Goal: Transaction & Acquisition: Book appointment/travel/reservation

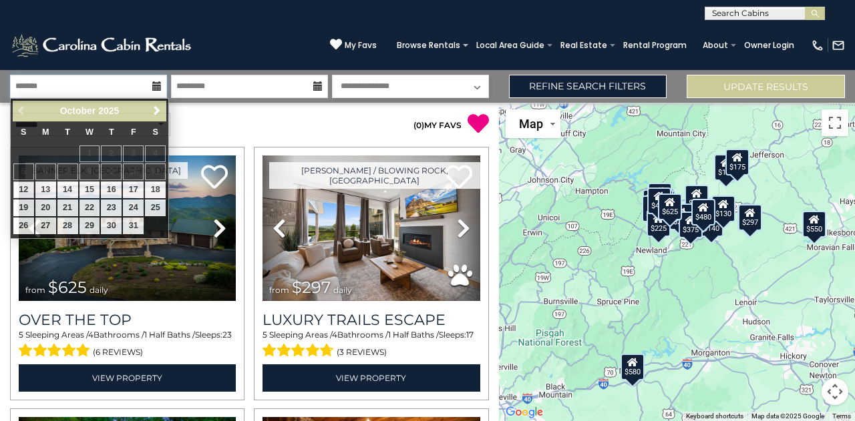
click at [121, 82] on input "text" at bounding box center [88, 86] width 157 height 23
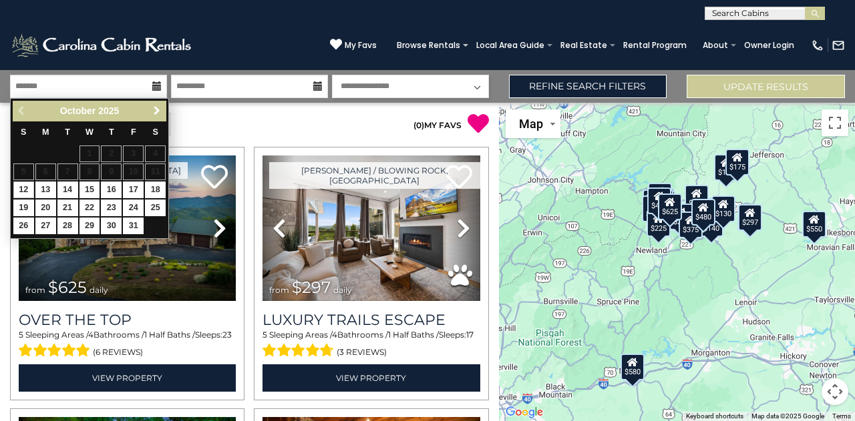
click at [155, 107] on span "Next" at bounding box center [157, 110] width 11 height 11
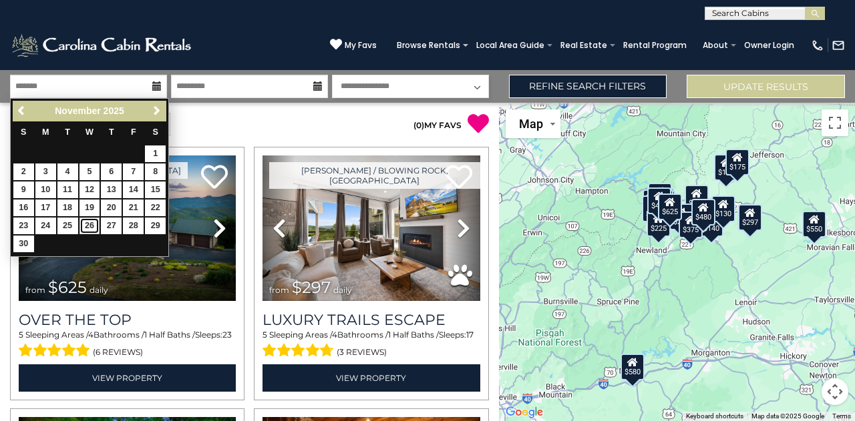
click at [89, 221] on link "26" at bounding box center [89, 226] width 21 height 17
type input "********"
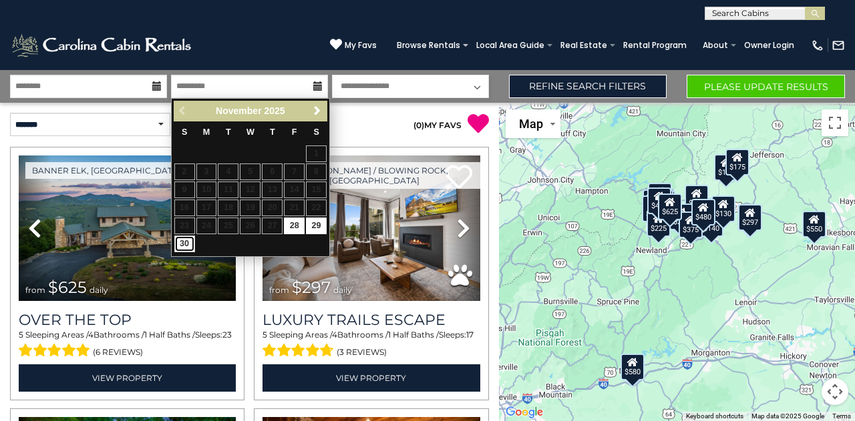
click at [184, 244] on link "30" at bounding box center [184, 244] width 21 height 17
type input "********"
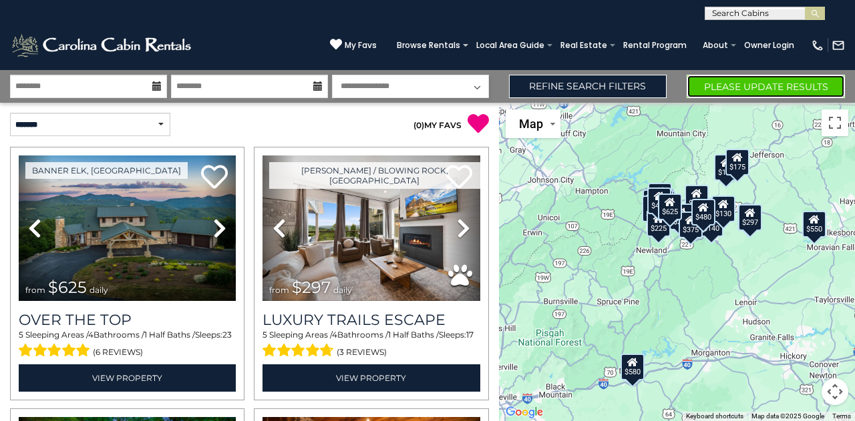
click at [720, 84] on button "Please Update Results" at bounding box center [765, 86] width 158 height 23
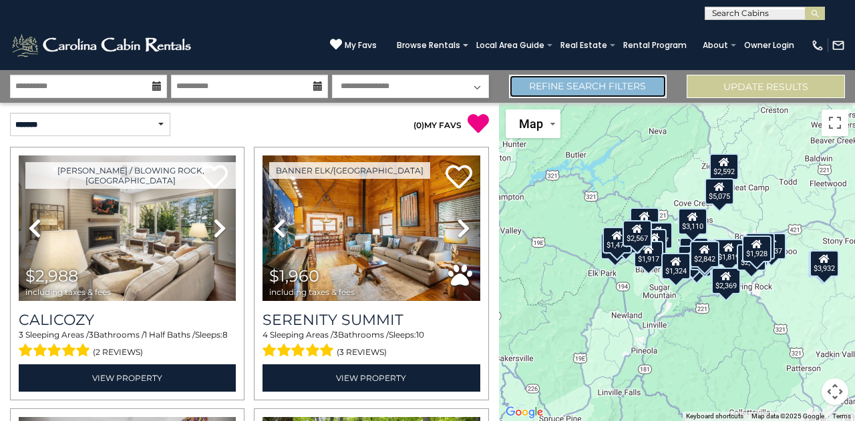
click at [565, 85] on link "Refine Search Filters" at bounding box center [588, 86] width 158 height 23
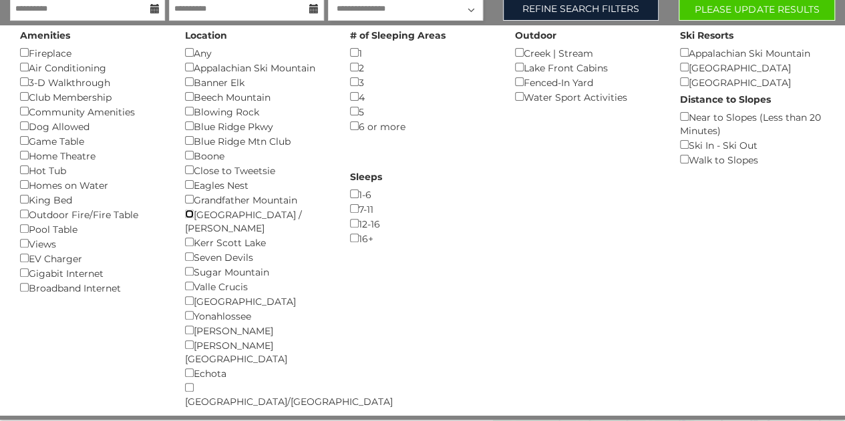
scroll to position [111, 0]
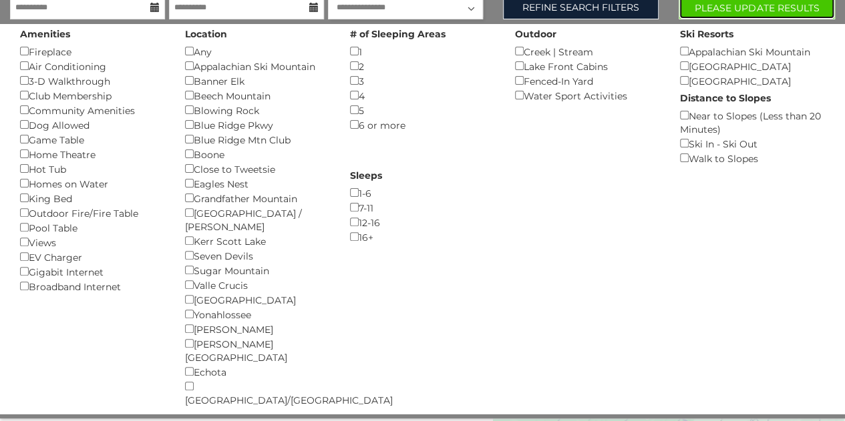
click at [801, 9] on button "Please Update Results" at bounding box center [756, 7] width 156 height 23
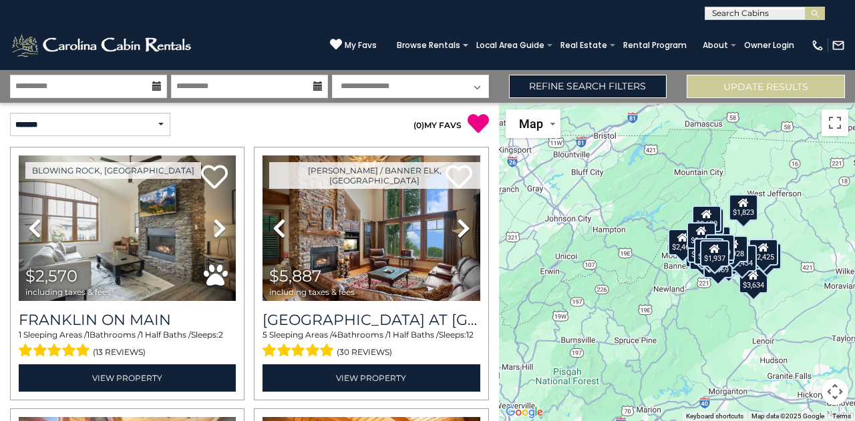
click at [777, 371] on div "$2,570 $5,887 $3,634 $5,253 $2,995 $2,561 $2,988 $2,462 $2,120 $2,842 $3,313 $1…" at bounding box center [677, 262] width 356 height 318
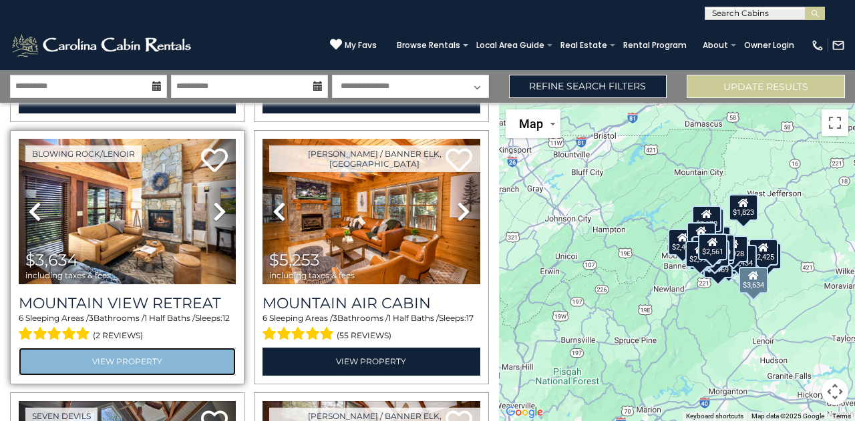
click at [130, 352] on link "View Property" at bounding box center [127, 361] width 217 height 27
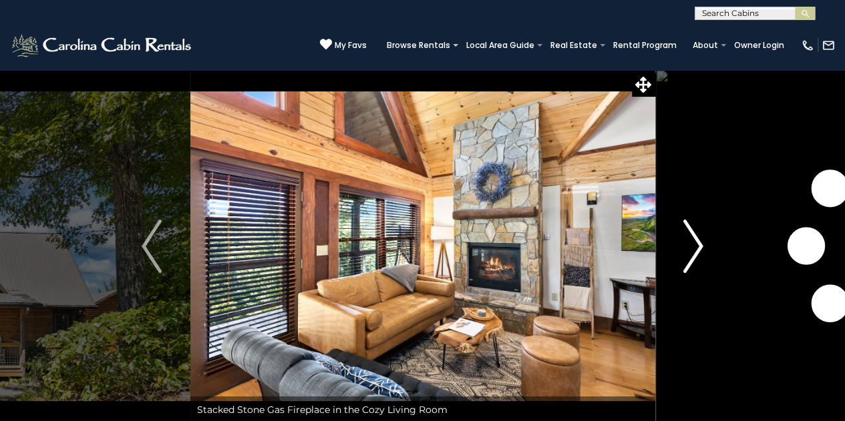
click at [692, 246] on img "Next" at bounding box center [693, 246] width 20 height 53
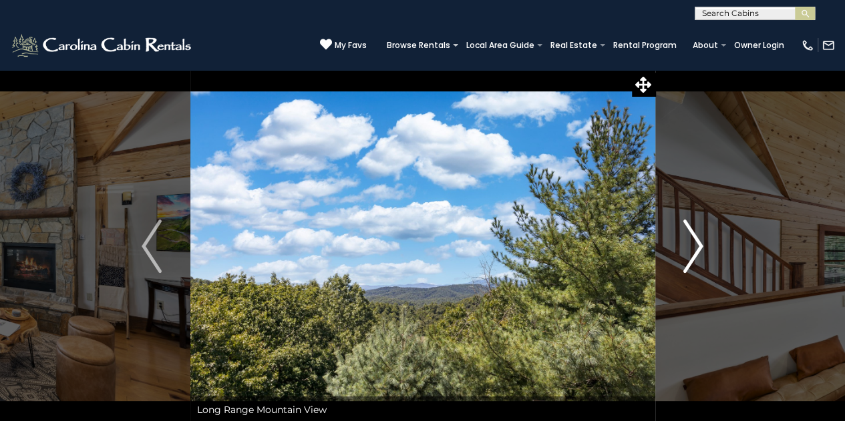
click at [692, 246] on img "Next" at bounding box center [693, 246] width 20 height 53
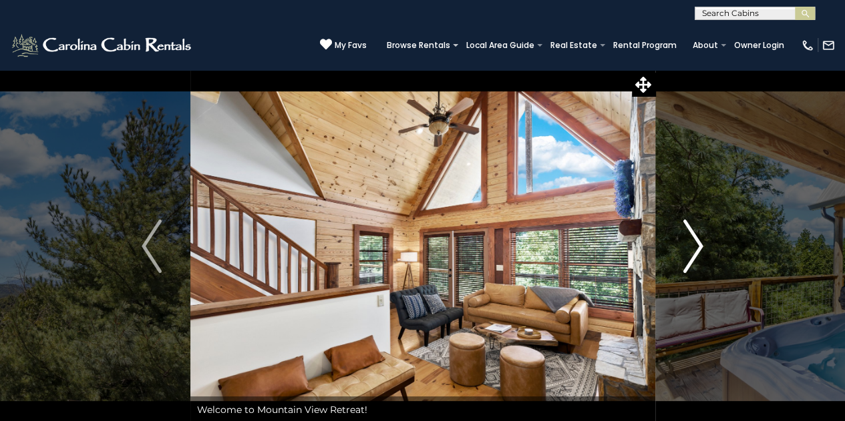
click at [692, 246] on img "Next" at bounding box center [693, 246] width 20 height 53
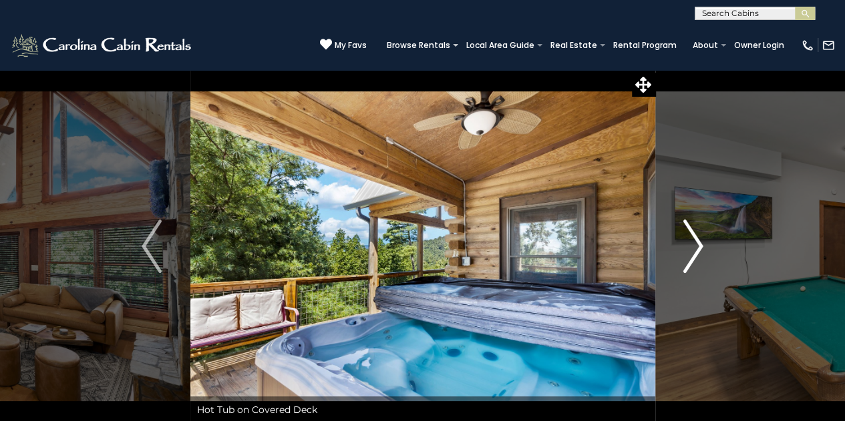
click at [692, 246] on img "Next" at bounding box center [693, 246] width 20 height 53
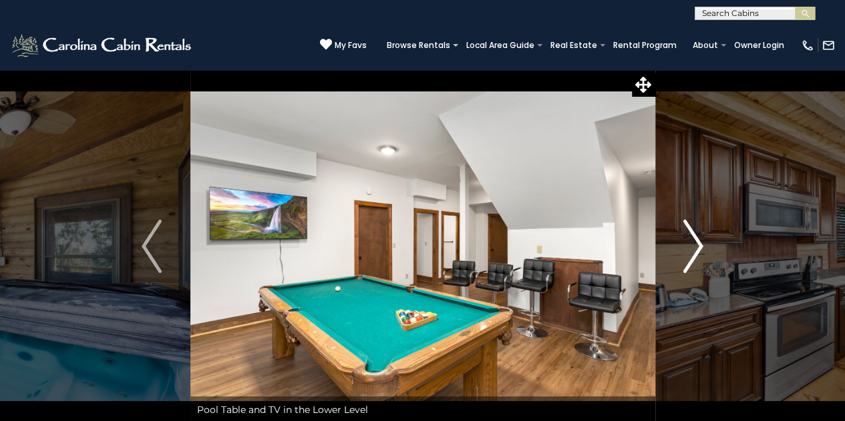
click at [692, 246] on img "Next" at bounding box center [693, 246] width 20 height 53
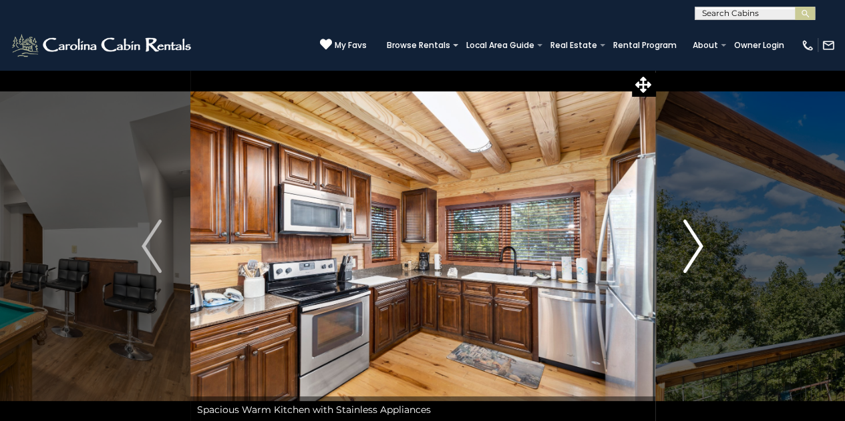
click at [692, 246] on img "Next" at bounding box center [693, 246] width 20 height 53
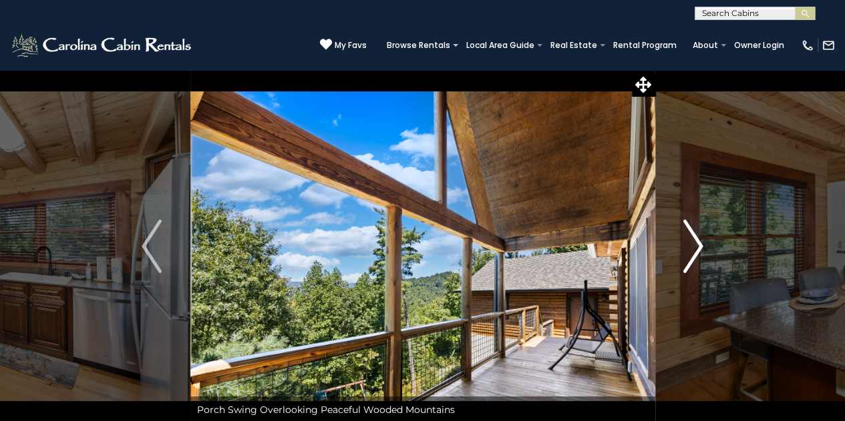
click at [692, 246] on img "Next" at bounding box center [693, 246] width 20 height 53
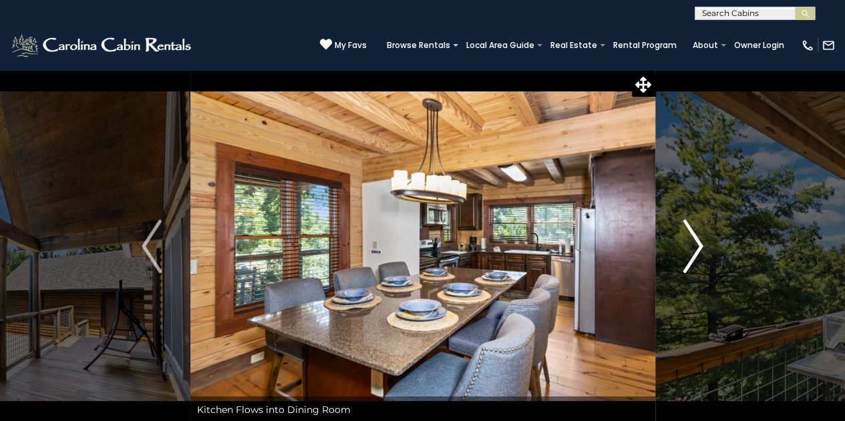
click at [692, 246] on img "Next" at bounding box center [693, 246] width 20 height 53
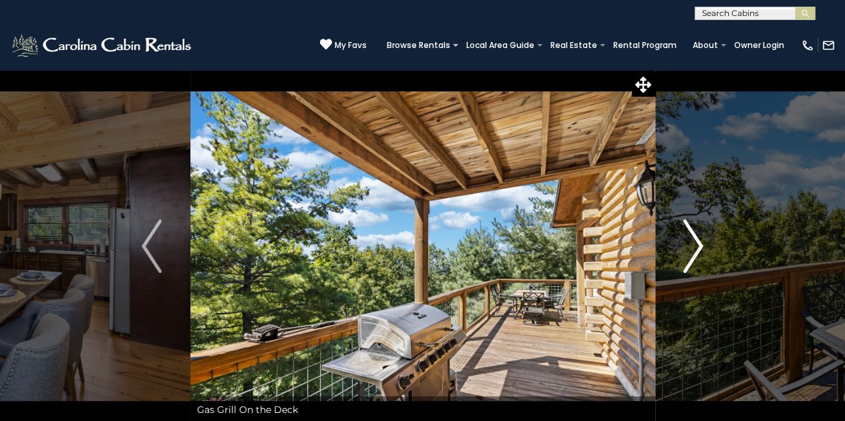
click at [692, 246] on img "Next" at bounding box center [693, 246] width 20 height 53
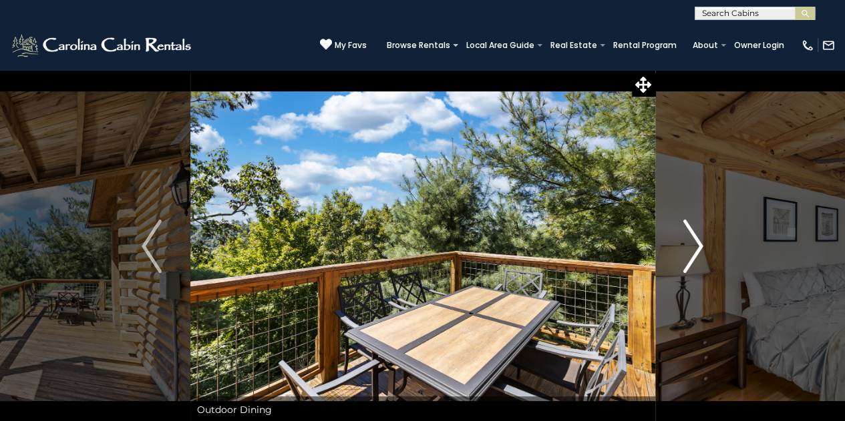
click at [692, 246] on img "Next" at bounding box center [693, 246] width 20 height 53
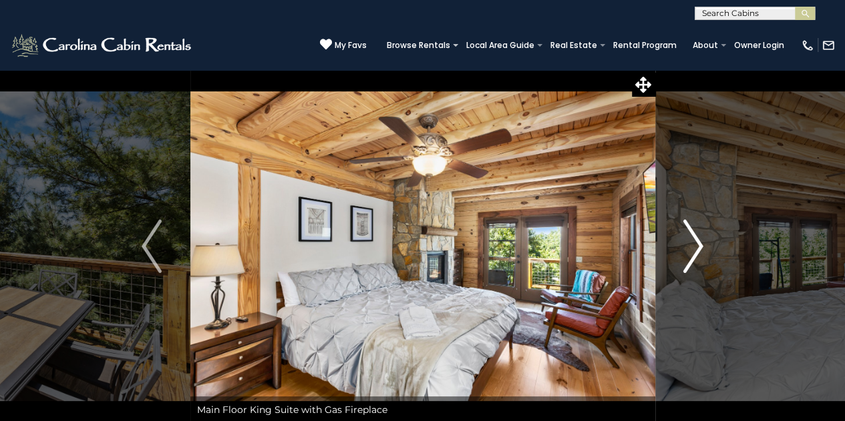
click at [692, 246] on img "Next" at bounding box center [693, 246] width 20 height 53
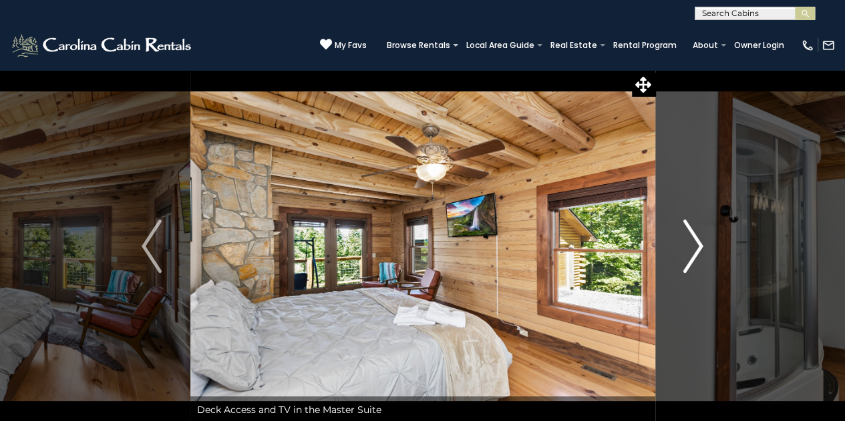
click at [692, 246] on img "Next" at bounding box center [693, 246] width 20 height 53
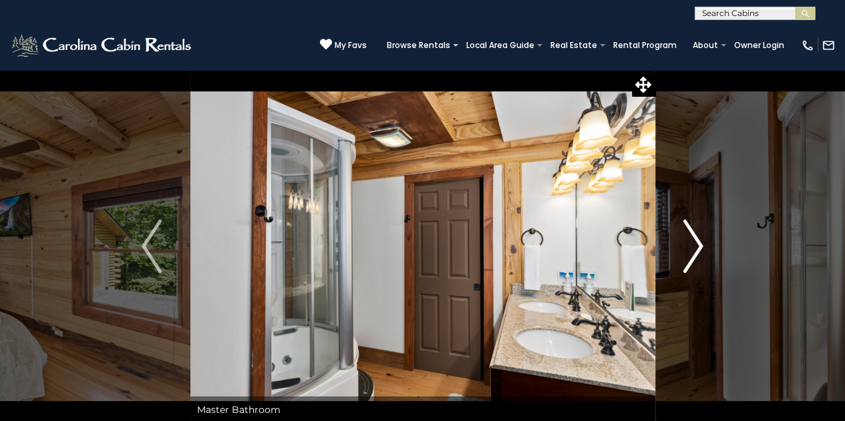
click at [692, 246] on img "Next" at bounding box center [693, 246] width 20 height 53
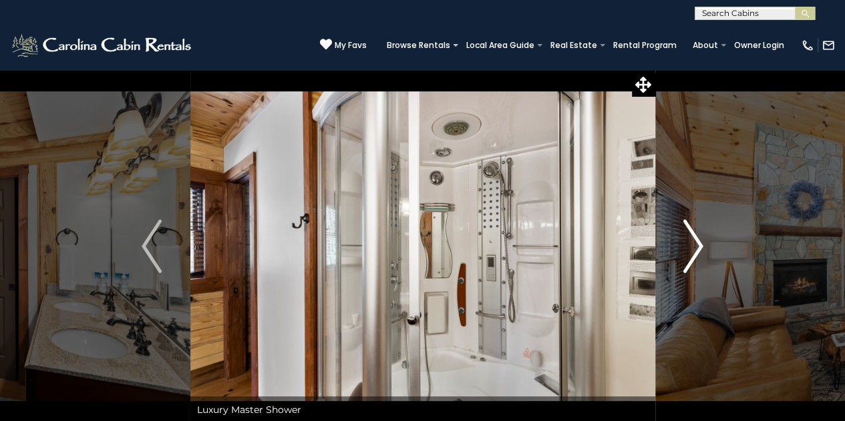
click at [692, 246] on img "Next" at bounding box center [693, 246] width 20 height 53
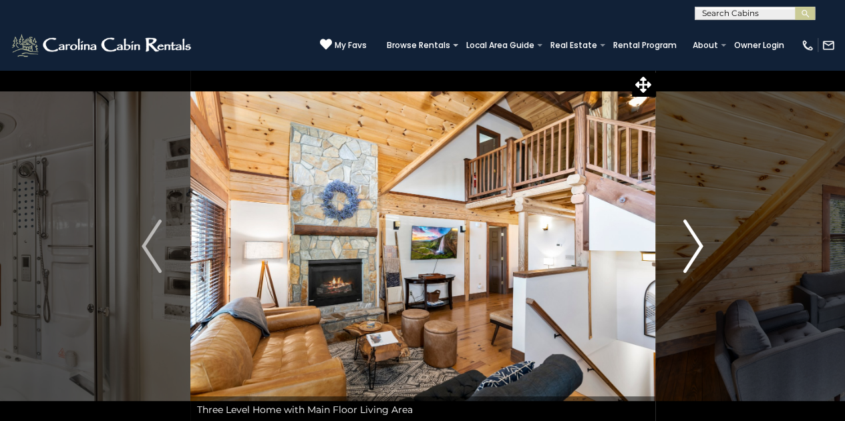
click at [692, 246] on img "Next" at bounding box center [693, 246] width 20 height 53
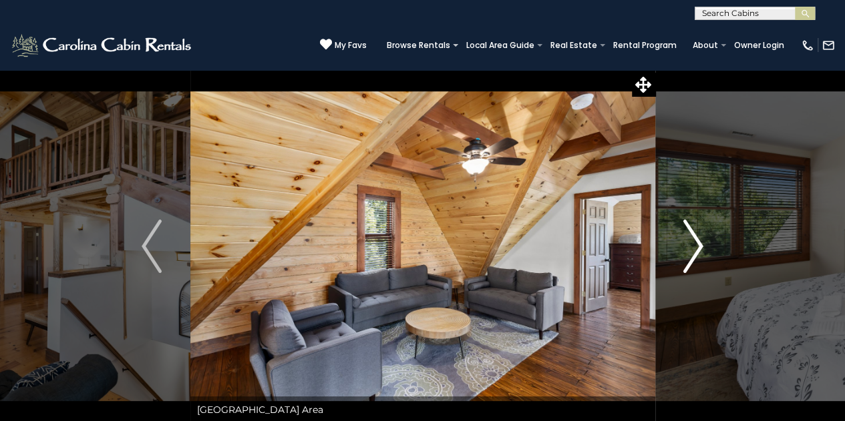
click at [692, 246] on img "Next" at bounding box center [693, 246] width 20 height 53
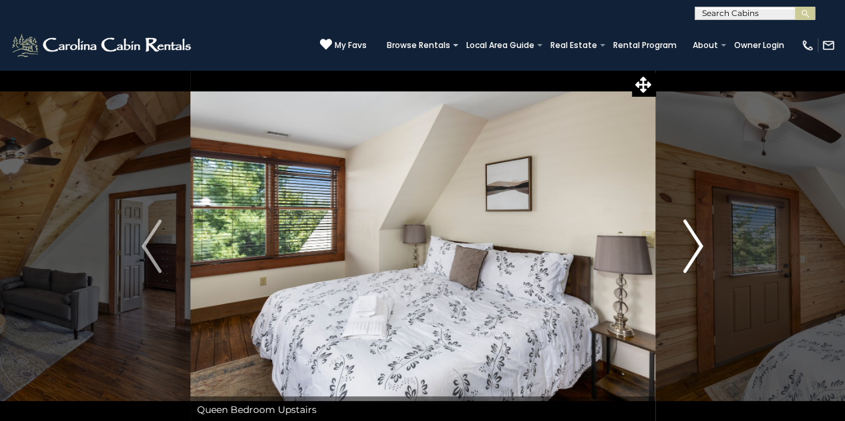
click at [692, 246] on img "Next" at bounding box center [693, 246] width 20 height 53
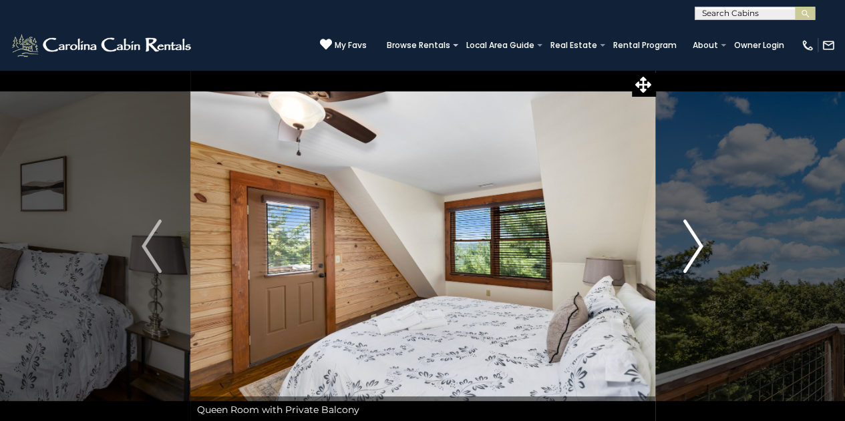
click at [692, 246] on img "Next" at bounding box center [693, 246] width 20 height 53
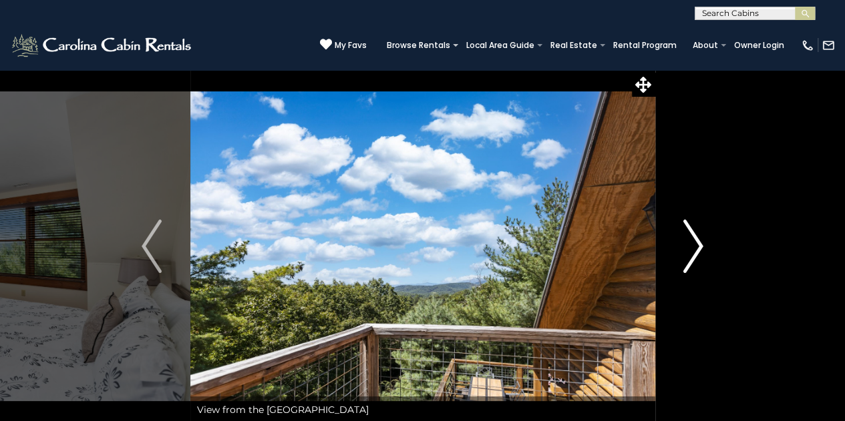
click at [692, 246] on img "Next" at bounding box center [693, 246] width 20 height 53
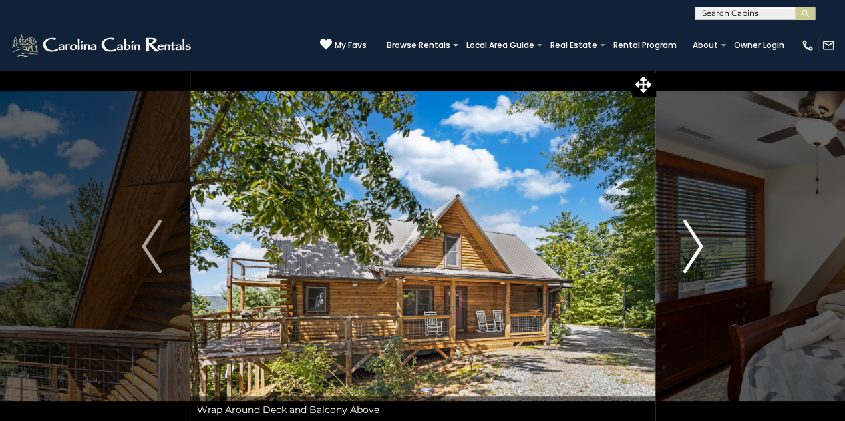
click at [692, 246] on img "Next" at bounding box center [693, 246] width 20 height 53
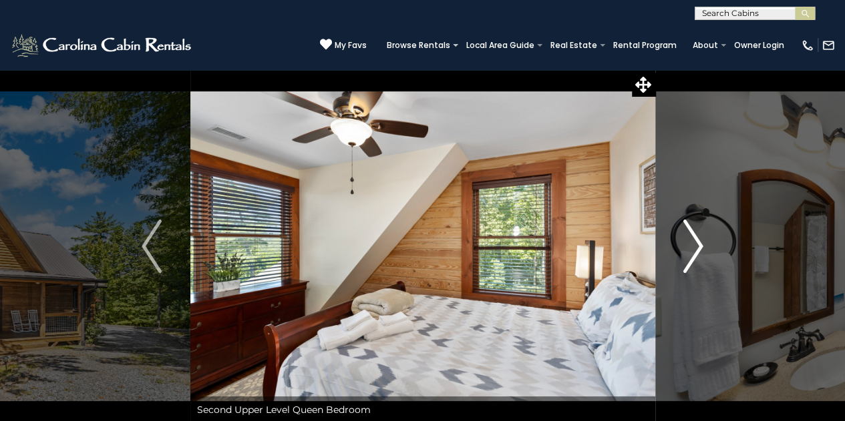
click at [692, 246] on img "Next" at bounding box center [693, 246] width 20 height 53
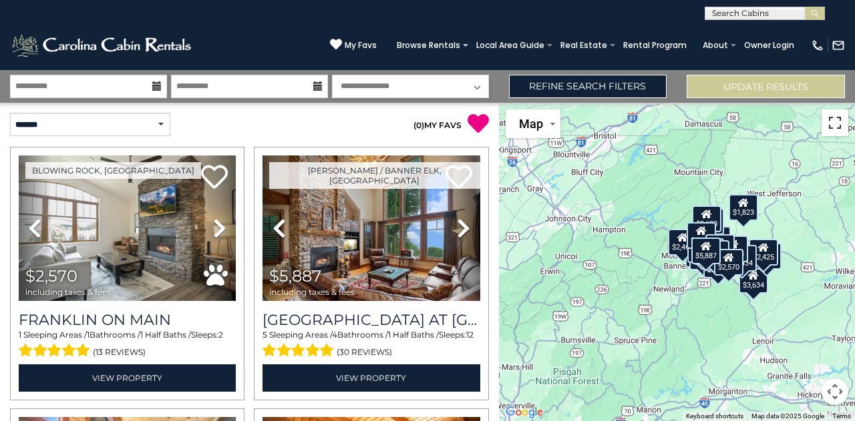
click at [835, 119] on button "Toggle fullscreen view" at bounding box center [834, 122] width 27 height 27
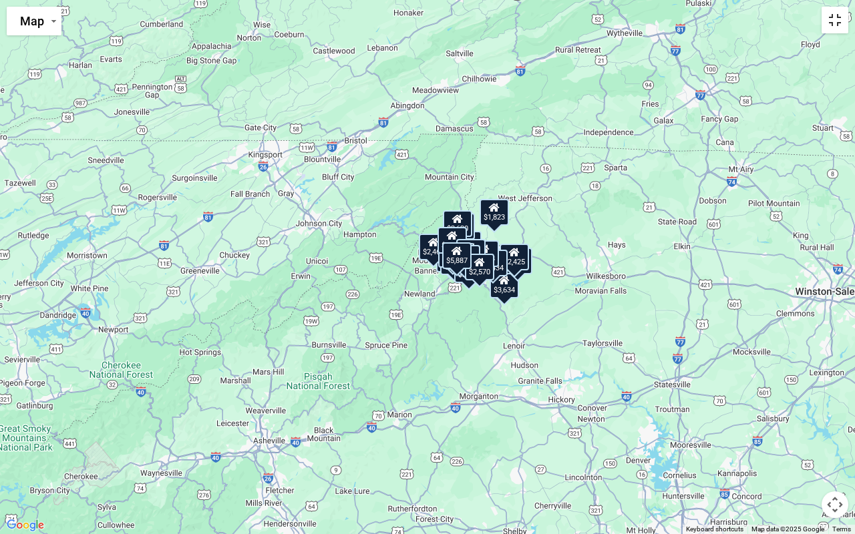
click at [835, 24] on button "Toggle fullscreen view" at bounding box center [834, 20] width 27 height 27
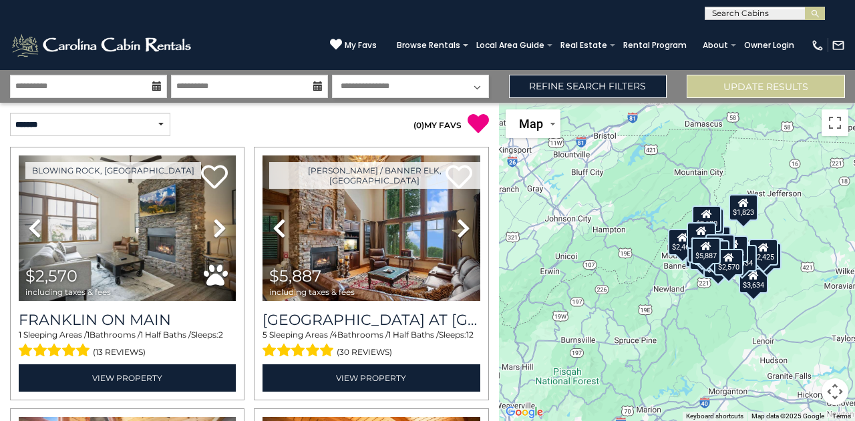
click at [835, 385] on button "Map camera controls" at bounding box center [834, 392] width 27 height 27
click at [801, 322] on button "Zoom in" at bounding box center [801, 325] width 27 height 27
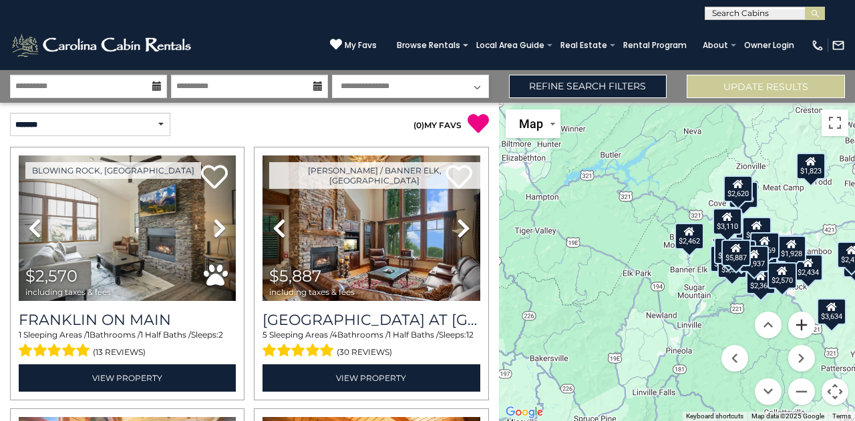
click at [801, 322] on button "Zoom in" at bounding box center [801, 325] width 27 height 27
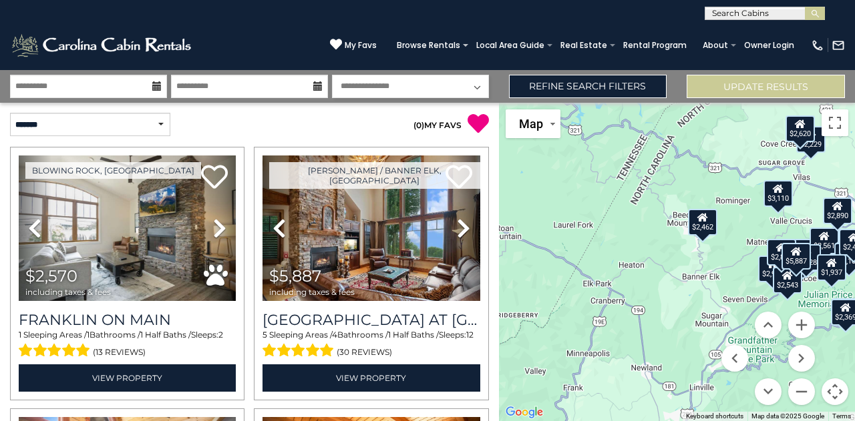
drag, startPoint x: 722, startPoint y: 312, endPoint x: 591, endPoint y: 325, distance: 130.8
click at [591, 325] on div "$2,570 $5,887 $3,634 $5,253 $2,995 $2,561 $2,988 $2,462 $2,120 $2,842 $3,313 $1…" at bounding box center [677, 262] width 356 height 318
click at [733, 363] on button "Move left" at bounding box center [734, 358] width 27 height 27
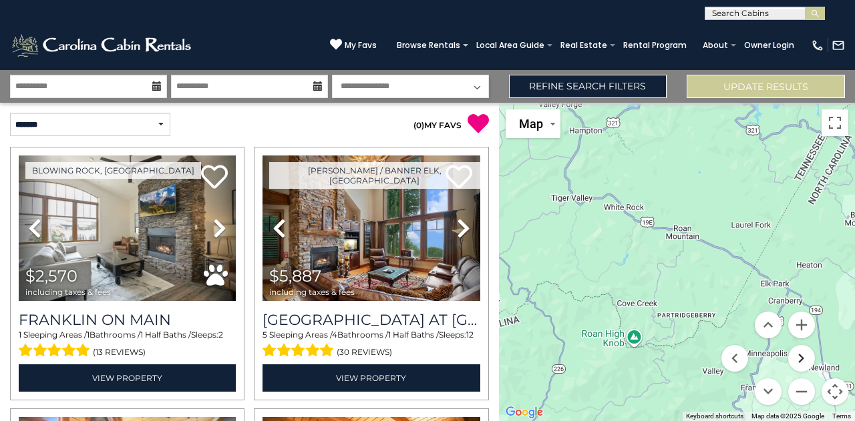
click at [798, 356] on button "Move right" at bounding box center [801, 358] width 27 height 27
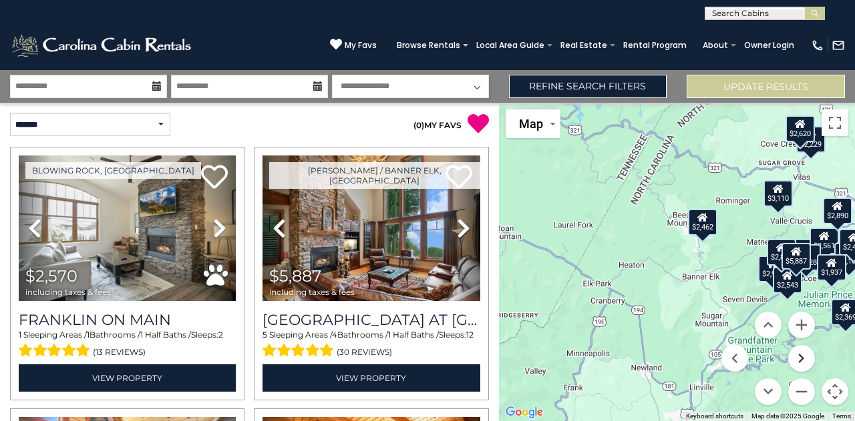
click at [798, 356] on button "Move right" at bounding box center [801, 358] width 27 height 27
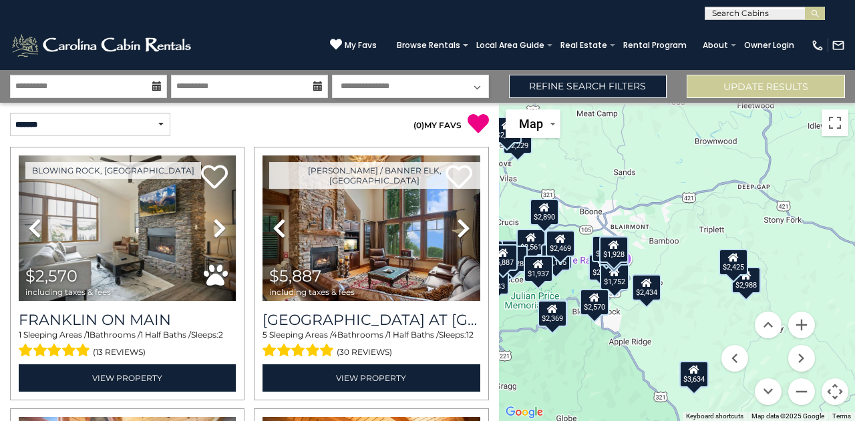
drag, startPoint x: 817, startPoint y: 241, endPoint x: 701, endPoint y: 242, distance: 116.2
click at [701, 242] on div "$2,570 $5,887 $3,634 $5,253 $2,995 $2,561 $2,988 $2,462 $2,120 $2,842 $3,313 $1…" at bounding box center [677, 262] width 356 height 318
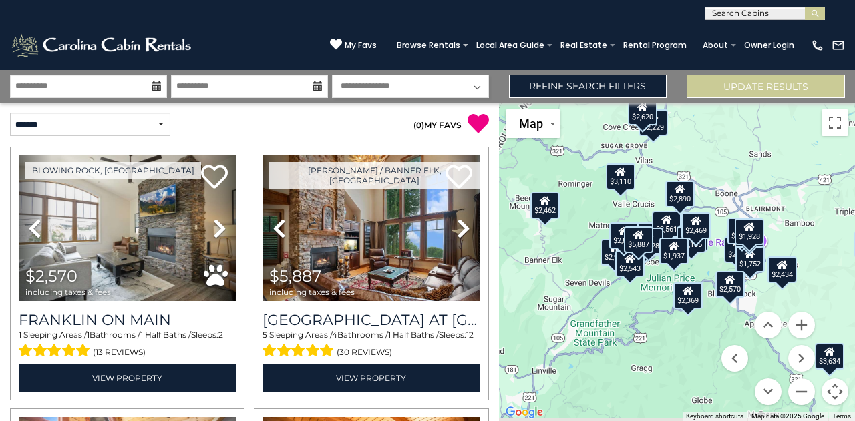
drag, startPoint x: 670, startPoint y: 349, endPoint x: 820, endPoint y: 340, distance: 149.8
click at [820, 340] on div "$2,570 $5,887 $3,634 $5,253 $2,995 $2,561 $2,988 $2,462 $2,120 $2,842 $3,313 $1…" at bounding box center [677, 262] width 356 height 318
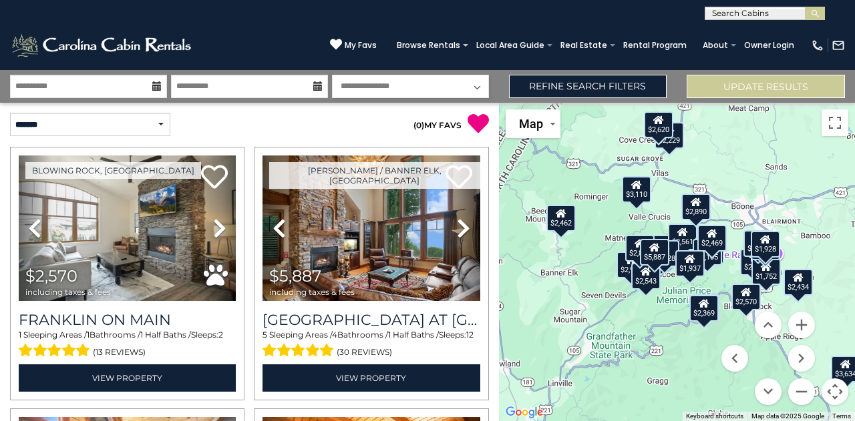
click at [820, 340] on div "$2,570 $5,887 $3,634 $5,253 $2,995 $2,561 $2,988 $2,462 $2,120 $2,842 $3,313 $1…" at bounding box center [677, 262] width 356 height 318
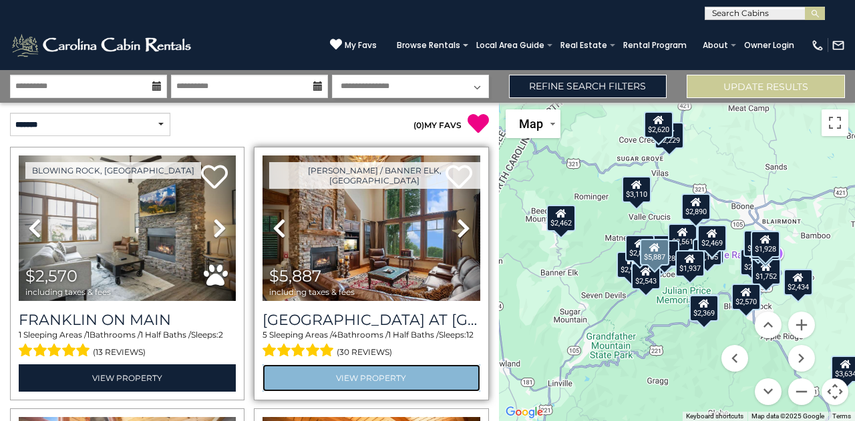
click at [356, 375] on link "View Property" at bounding box center [370, 378] width 217 height 27
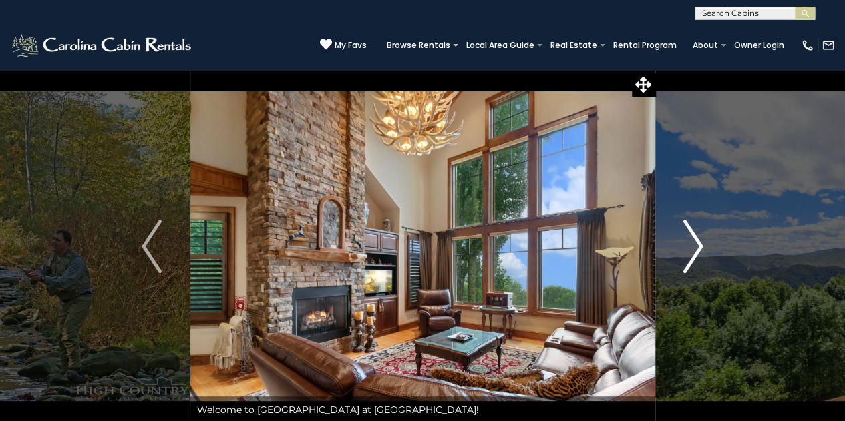
click at [693, 246] on img "Next" at bounding box center [693, 246] width 20 height 53
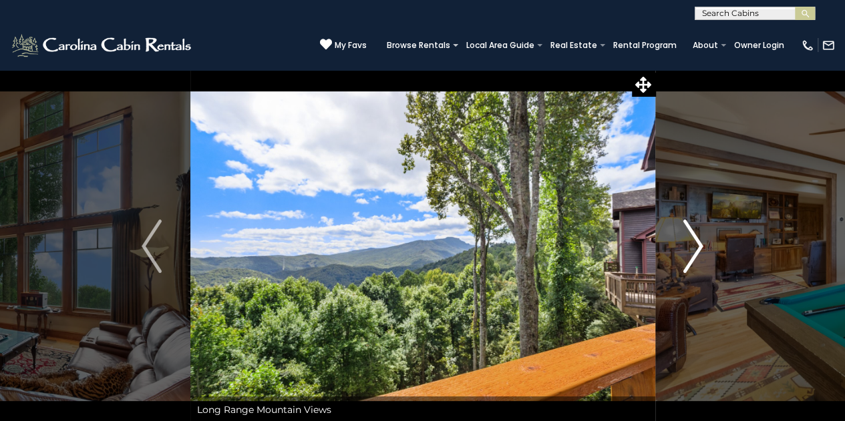
click at [693, 246] on img "Next" at bounding box center [693, 246] width 20 height 53
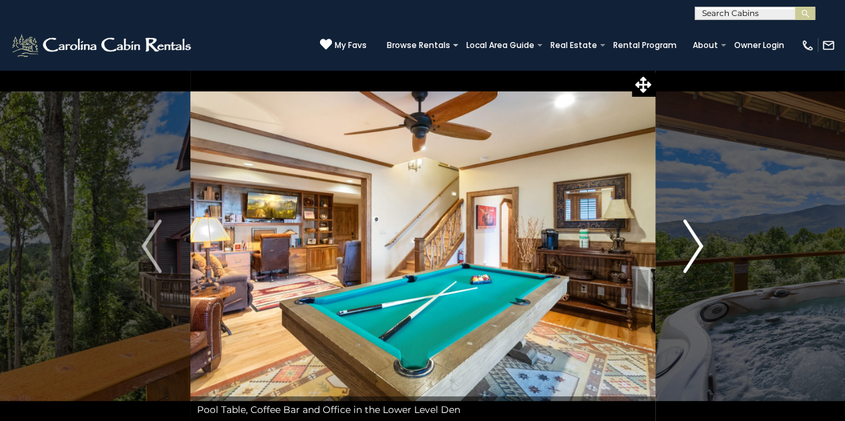
click at [693, 246] on img "Next" at bounding box center [693, 246] width 20 height 53
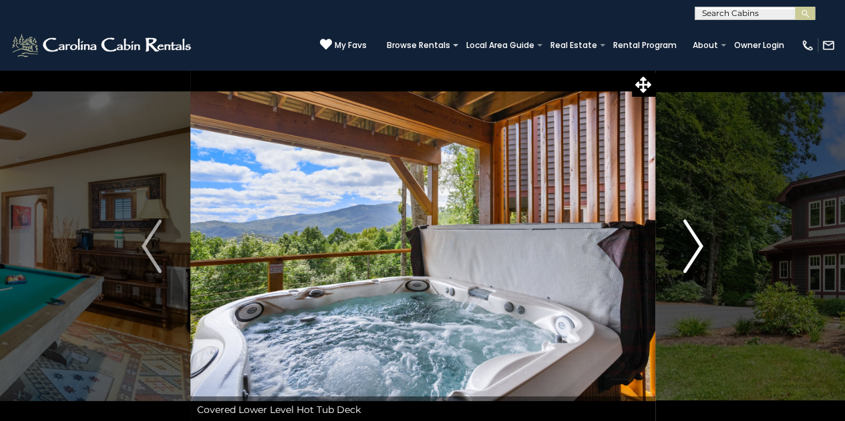
click at [693, 246] on img "Next" at bounding box center [693, 246] width 20 height 53
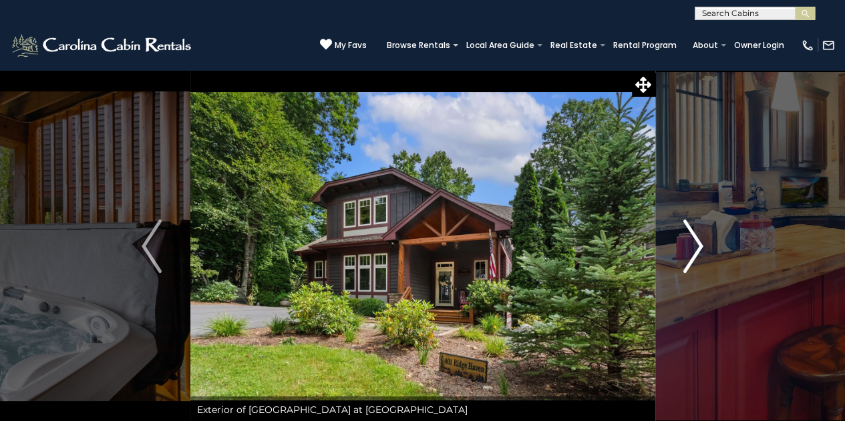
click at [693, 246] on img "Next" at bounding box center [693, 246] width 20 height 53
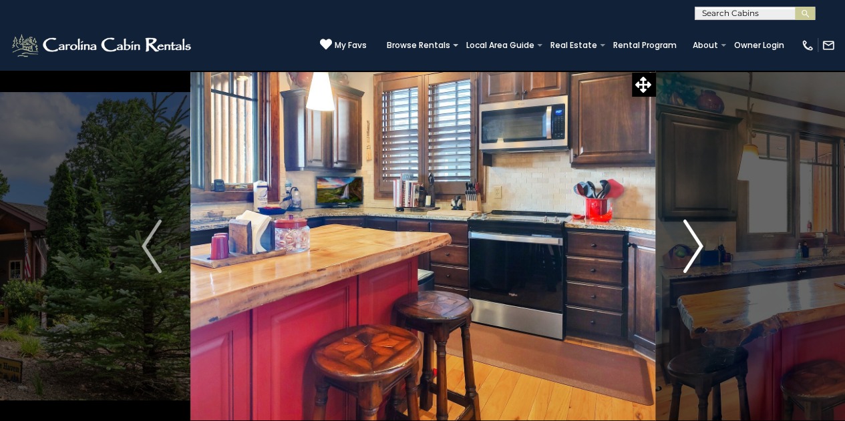
click at [693, 246] on img "Next" at bounding box center [693, 246] width 20 height 53
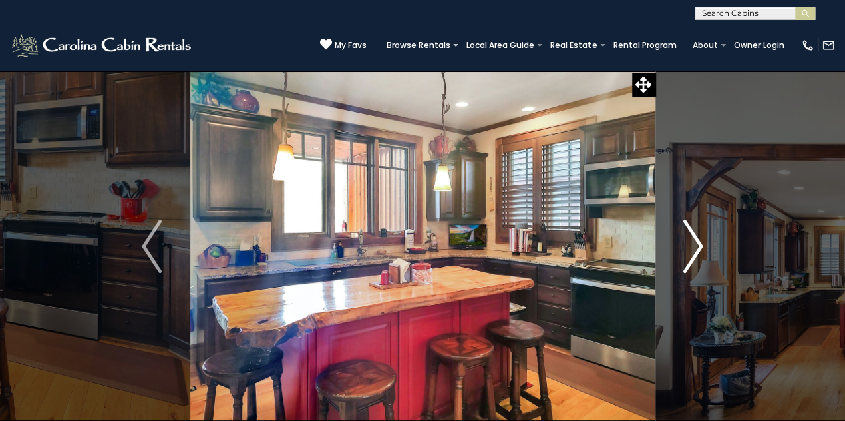
click at [693, 246] on img "Next" at bounding box center [693, 246] width 20 height 53
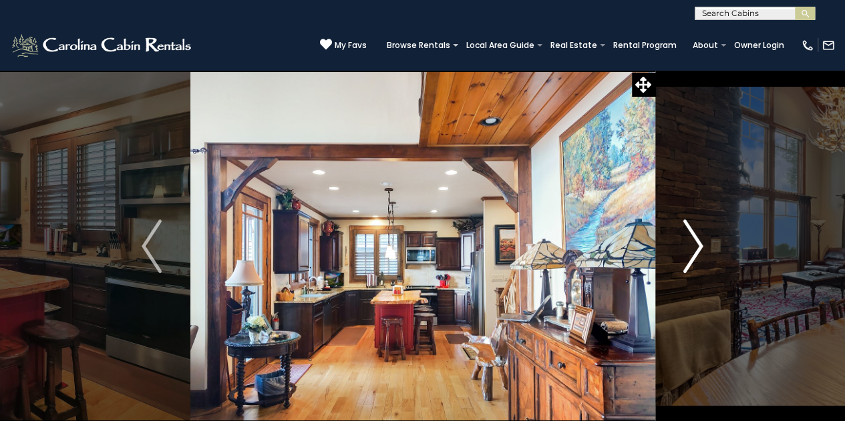
click at [693, 246] on img "Next" at bounding box center [693, 246] width 20 height 53
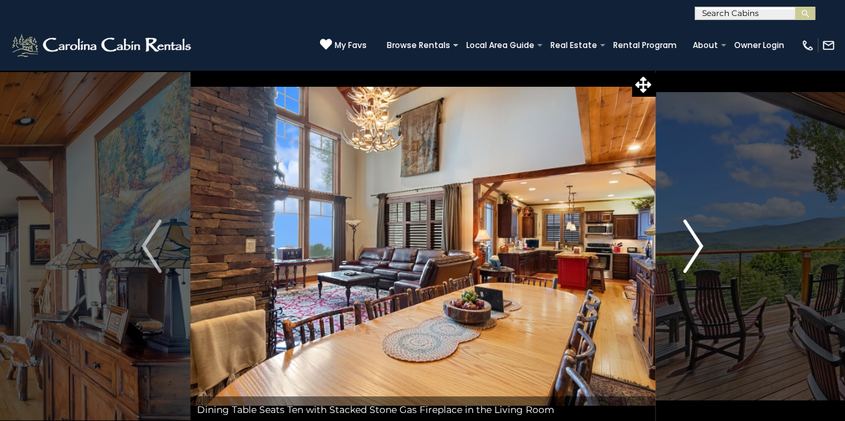
click at [693, 246] on img "Next" at bounding box center [693, 246] width 20 height 53
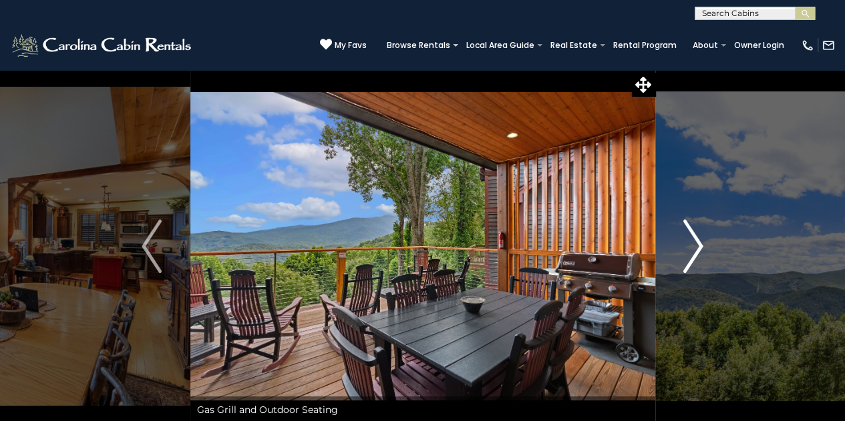
click at [693, 246] on img "Next" at bounding box center [693, 246] width 20 height 53
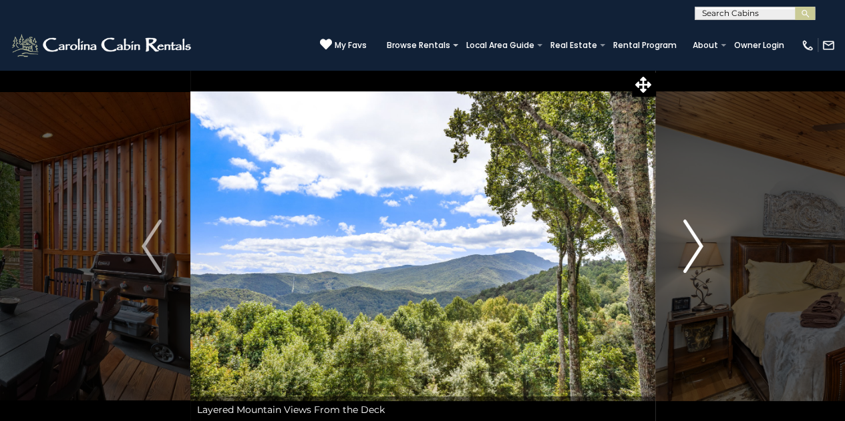
click at [693, 246] on img "Next" at bounding box center [693, 246] width 20 height 53
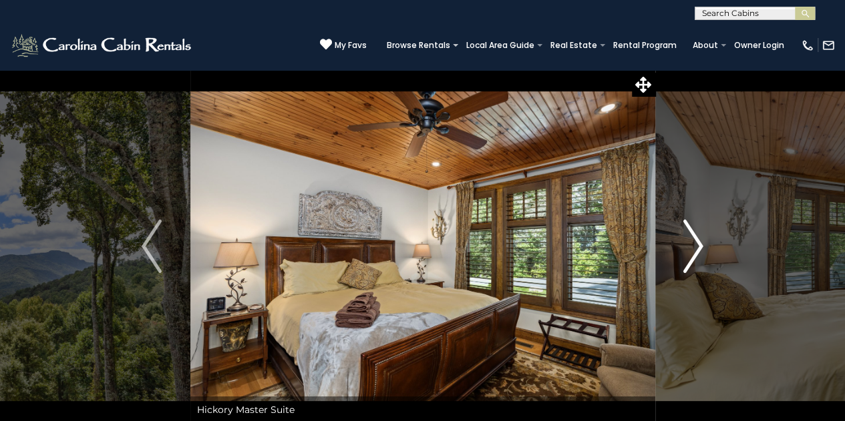
click at [693, 246] on img "Next" at bounding box center [693, 246] width 20 height 53
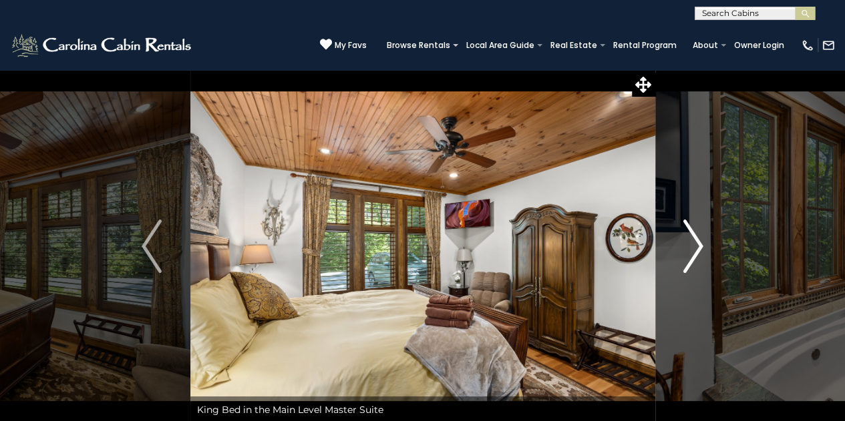
click at [693, 246] on img "Next" at bounding box center [693, 246] width 20 height 53
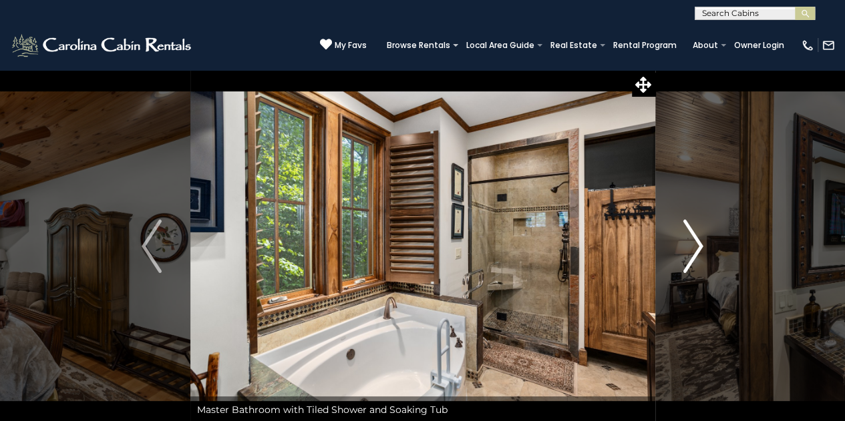
click at [693, 246] on img "Next" at bounding box center [693, 246] width 20 height 53
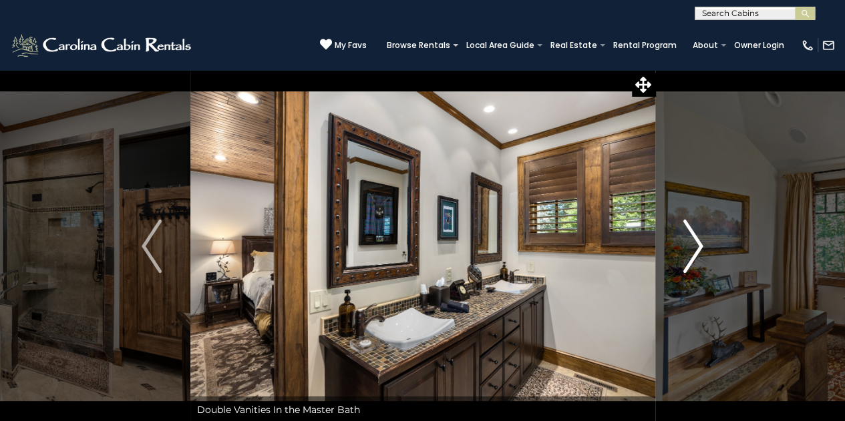
click at [693, 246] on img "Next" at bounding box center [693, 246] width 20 height 53
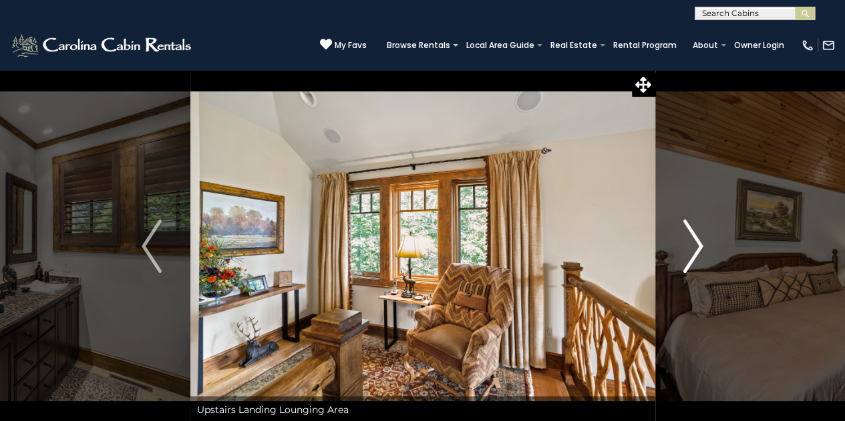
click at [693, 246] on img "Next" at bounding box center [693, 246] width 20 height 53
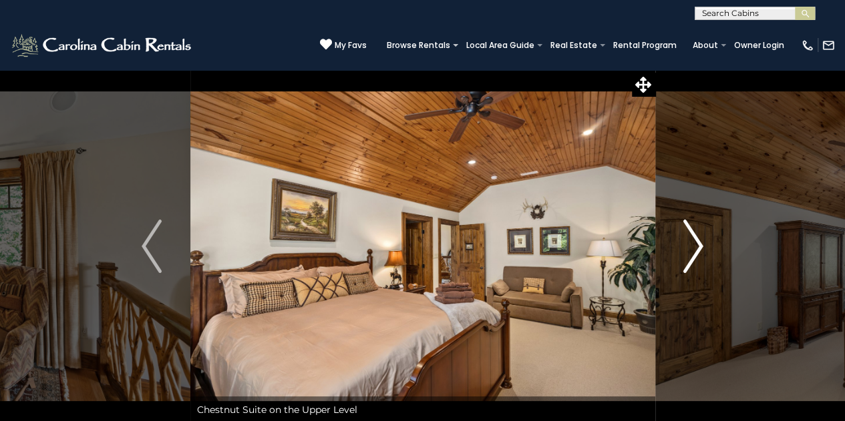
click at [693, 246] on img "Next" at bounding box center [693, 246] width 20 height 53
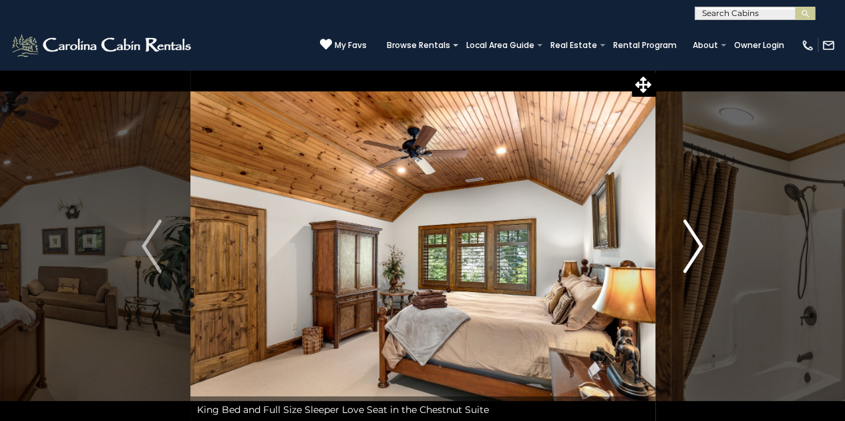
click at [693, 246] on img "Next" at bounding box center [693, 246] width 20 height 53
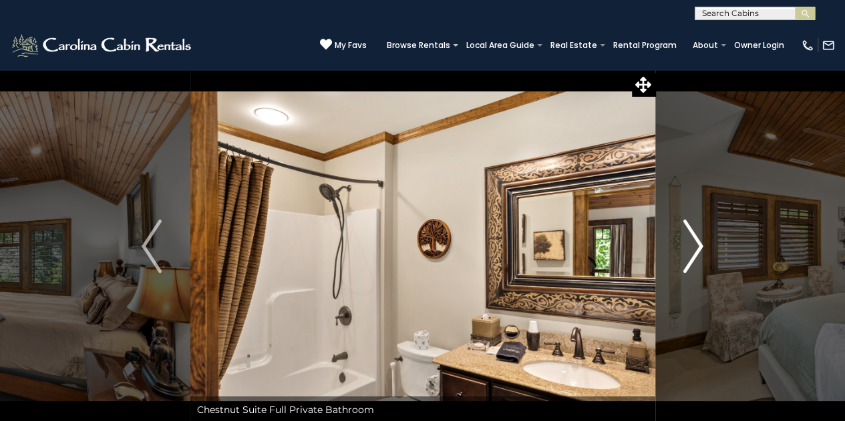
click at [693, 246] on img "Next" at bounding box center [693, 246] width 20 height 53
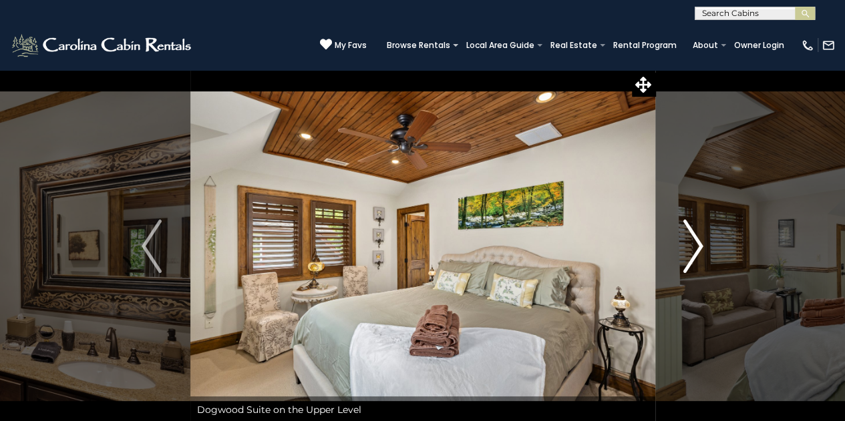
click at [693, 246] on img "Next" at bounding box center [693, 246] width 20 height 53
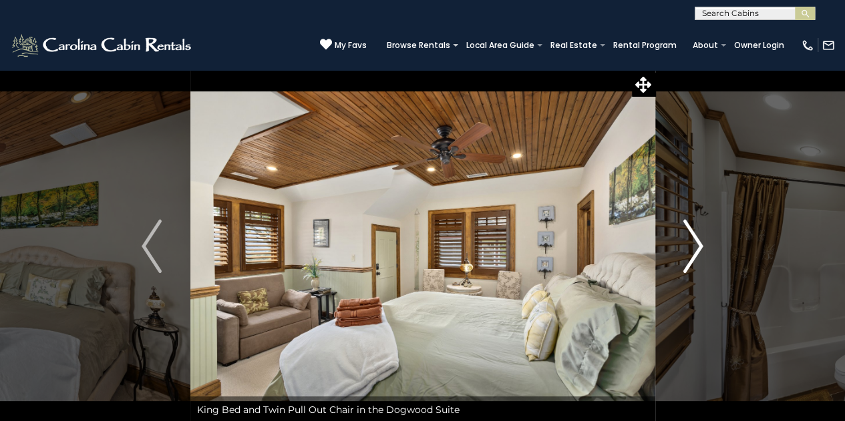
click at [693, 246] on img "Next" at bounding box center [693, 246] width 20 height 53
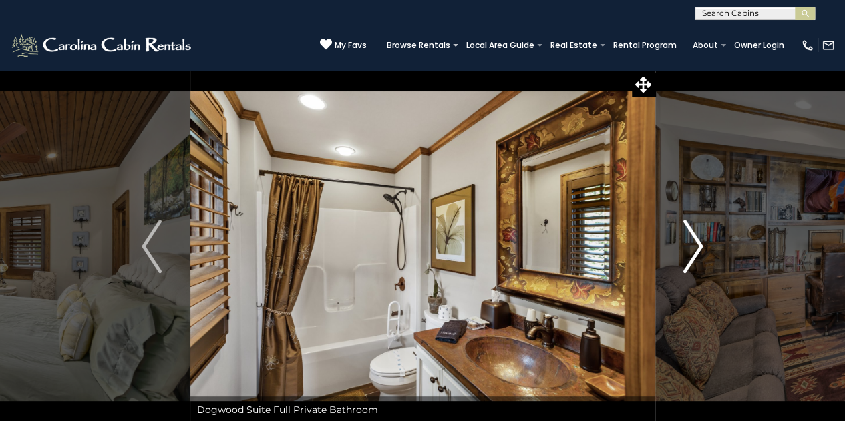
click at [693, 246] on img "Next" at bounding box center [693, 246] width 20 height 53
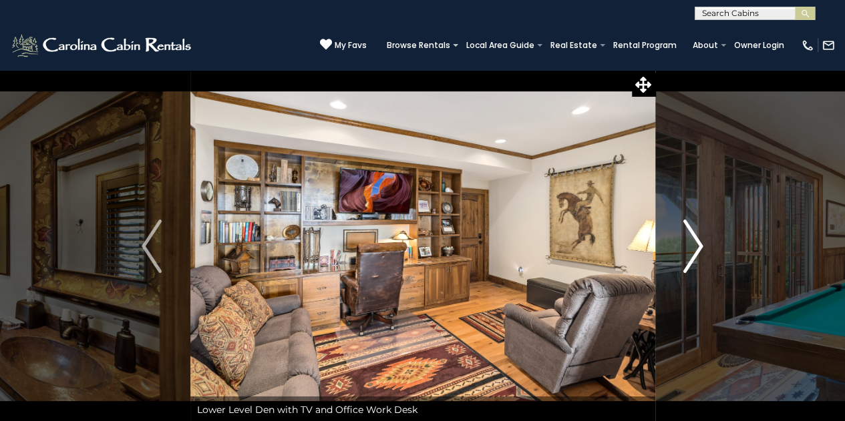
click at [693, 246] on img "Next" at bounding box center [693, 246] width 20 height 53
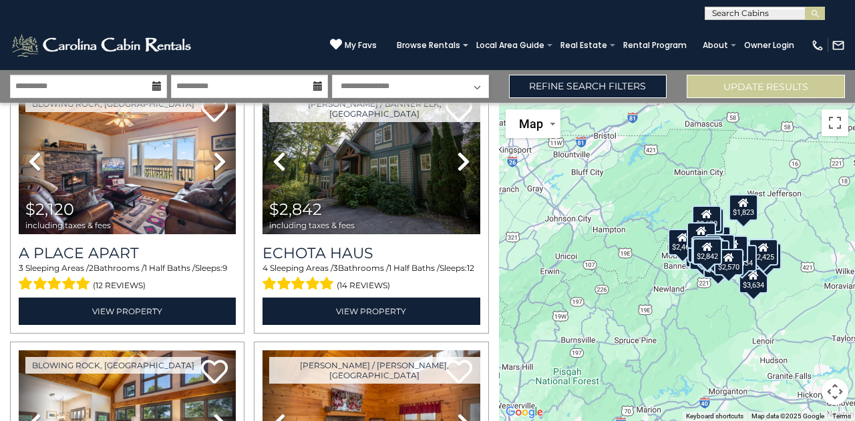
scroll to position [836, 0]
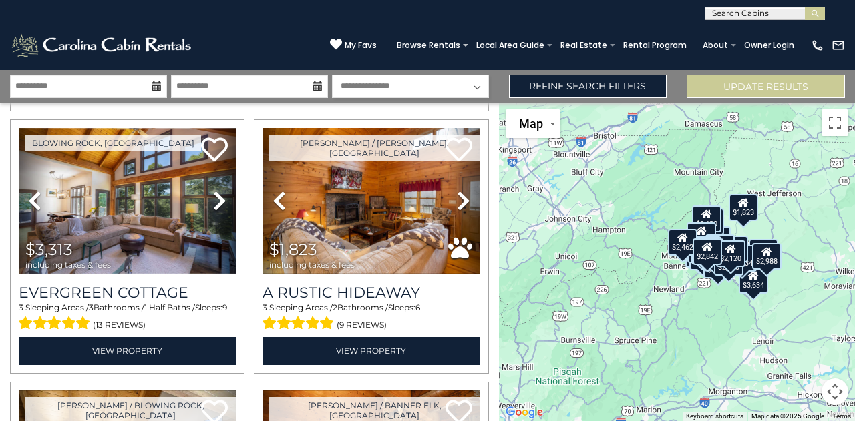
scroll to position [1331, 0]
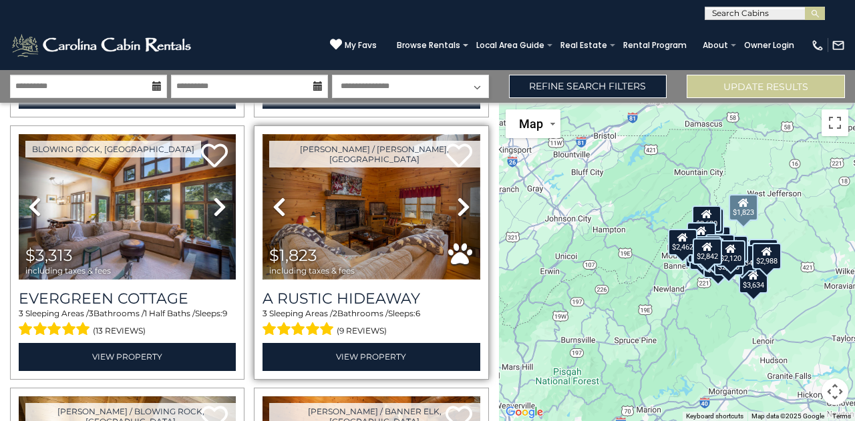
click at [373, 216] on img at bounding box center [370, 207] width 217 height 146
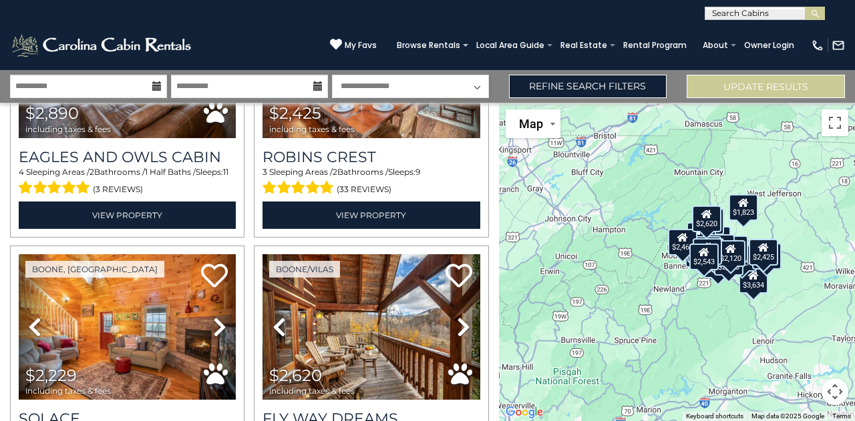
scroll to position [2269, 0]
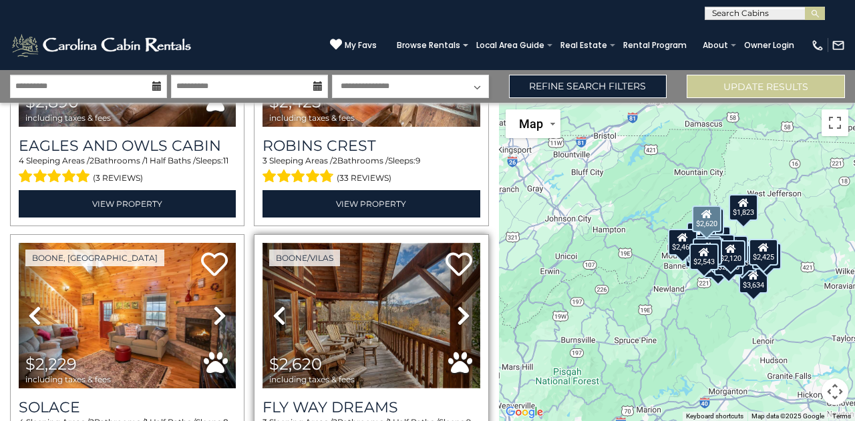
click at [405, 313] on img at bounding box center [370, 316] width 217 height 146
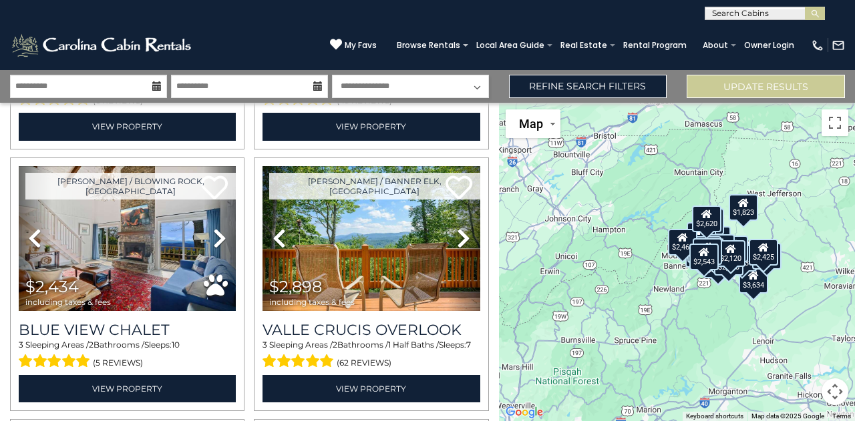
scroll to position [2614, 0]
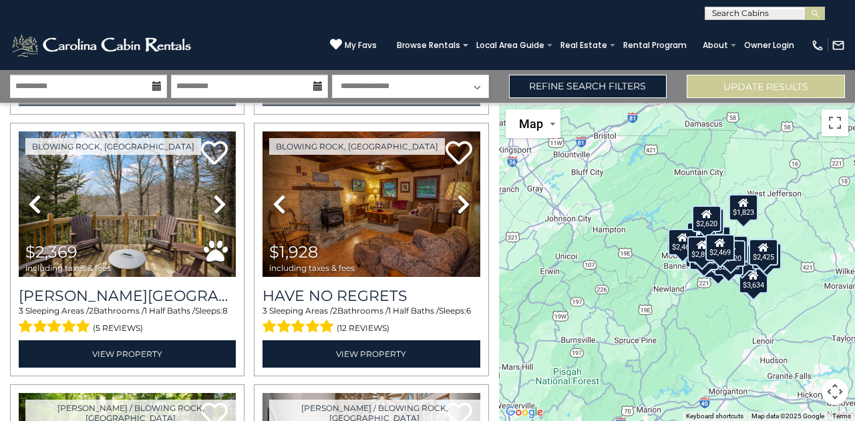
scroll to position [3445, 0]
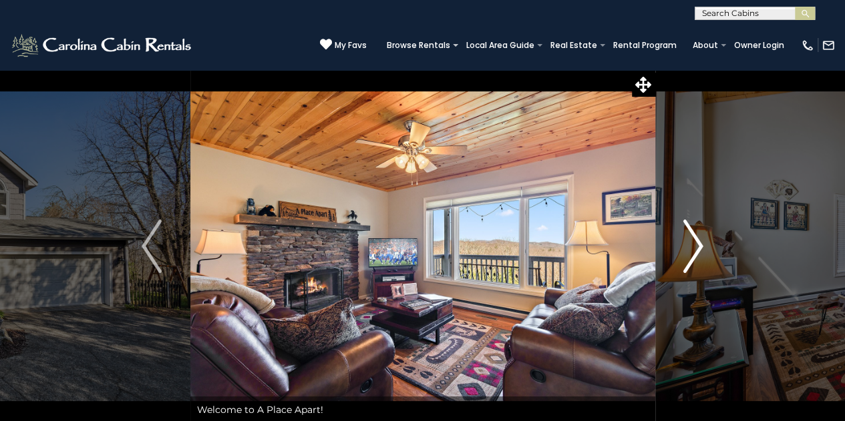
click at [691, 248] on img "Next" at bounding box center [693, 246] width 20 height 53
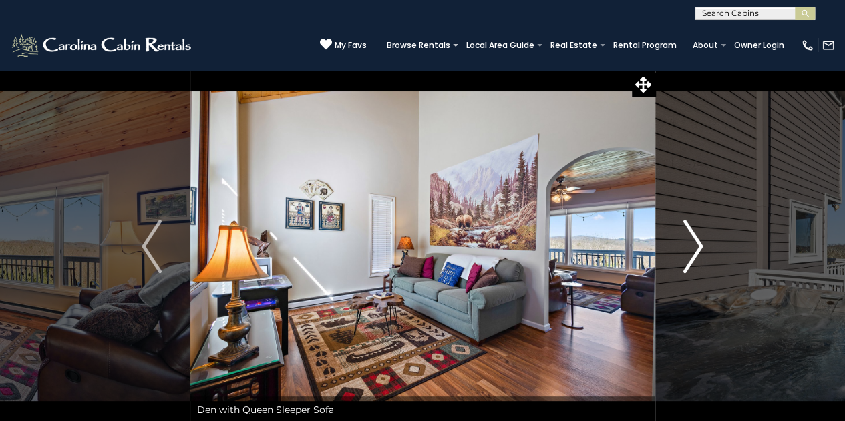
click at [691, 248] on img "Next" at bounding box center [693, 246] width 20 height 53
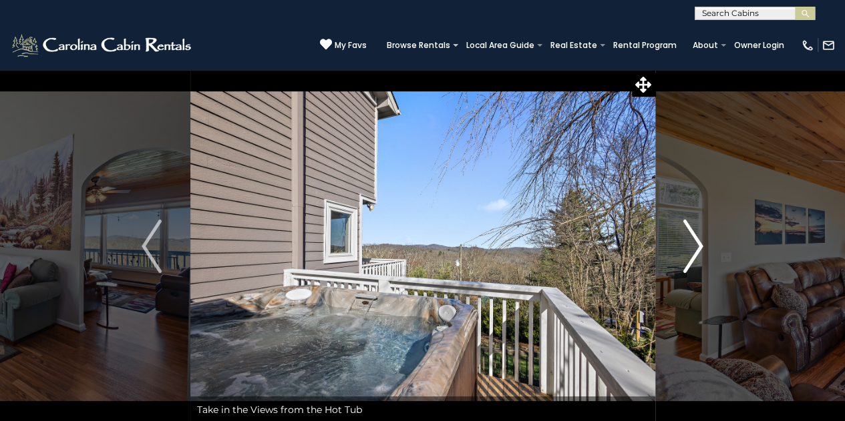
click at [691, 248] on img "Next" at bounding box center [693, 246] width 20 height 53
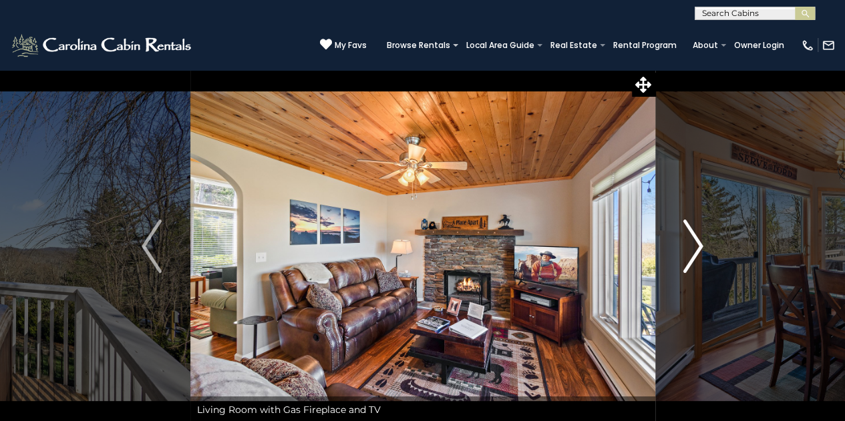
click at [691, 248] on img "Next" at bounding box center [693, 246] width 20 height 53
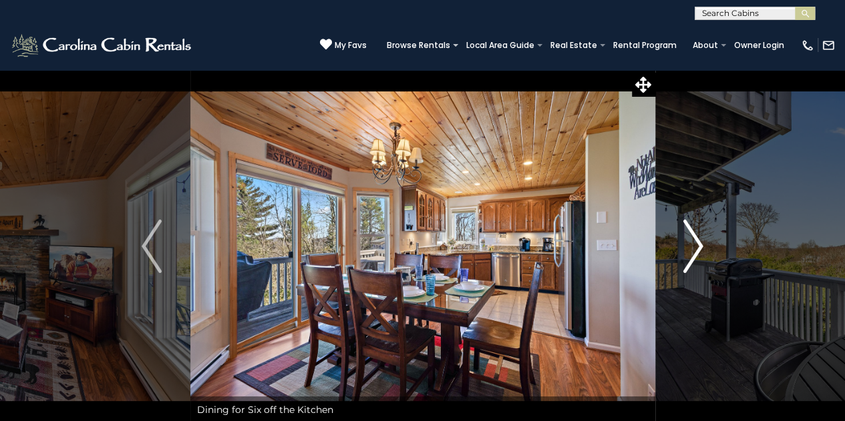
click at [691, 248] on img "Next" at bounding box center [693, 246] width 20 height 53
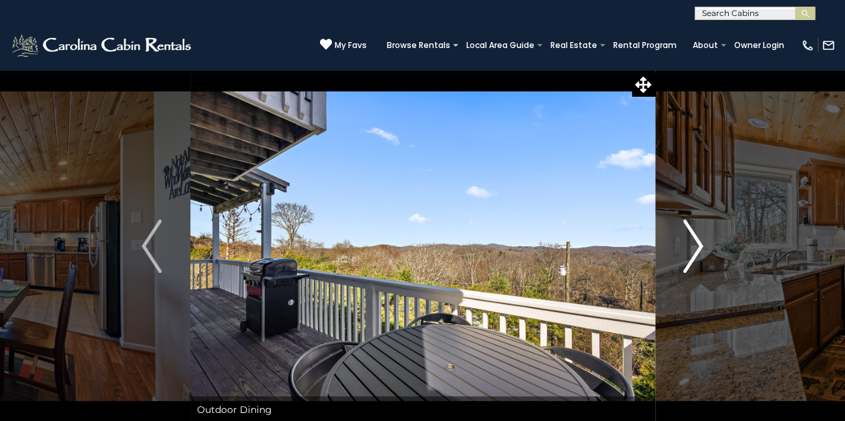
click at [691, 248] on img "Next" at bounding box center [693, 246] width 20 height 53
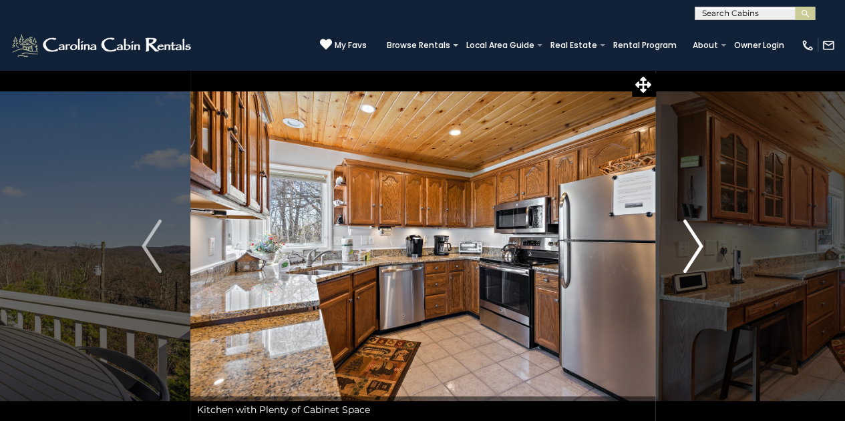
click at [691, 248] on img "Next" at bounding box center [693, 246] width 20 height 53
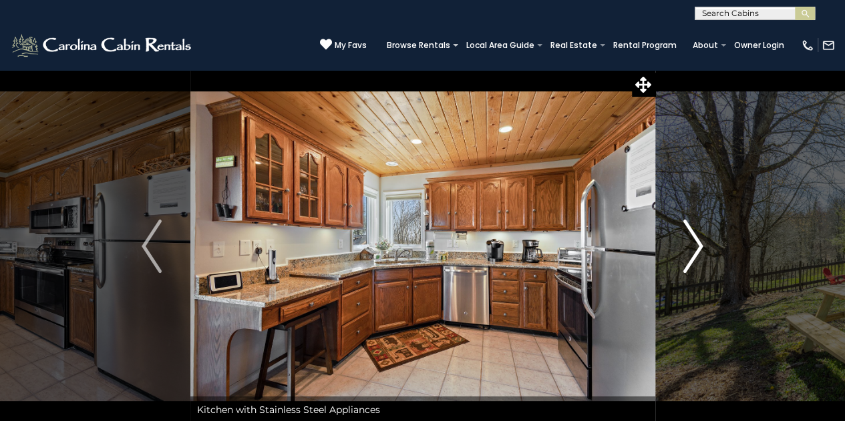
click at [691, 248] on img "Next" at bounding box center [693, 246] width 20 height 53
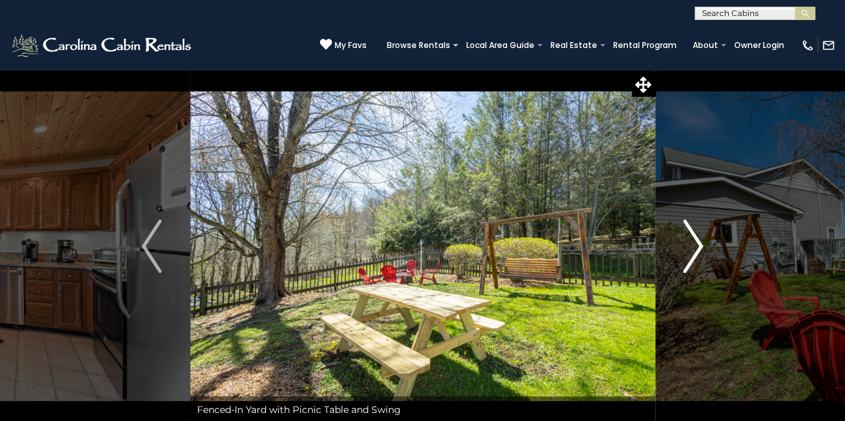
click at [691, 248] on img "Next" at bounding box center [693, 246] width 20 height 53
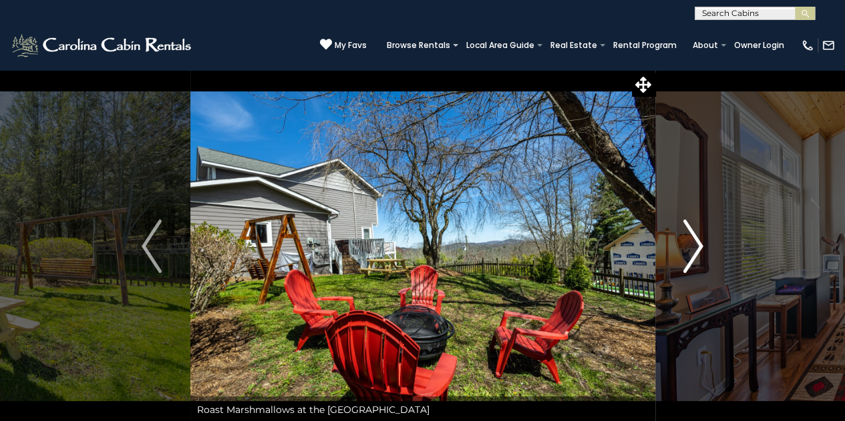
click at [691, 248] on img "Next" at bounding box center [693, 246] width 20 height 53
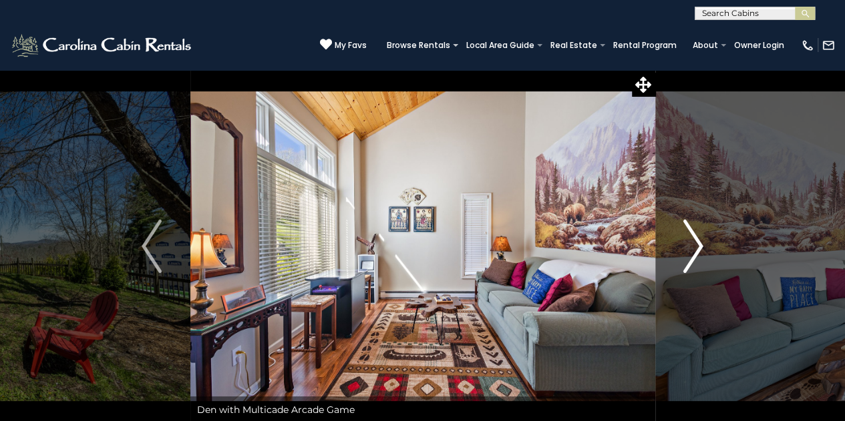
click at [691, 248] on img "Next" at bounding box center [693, 246] width 20 height 53
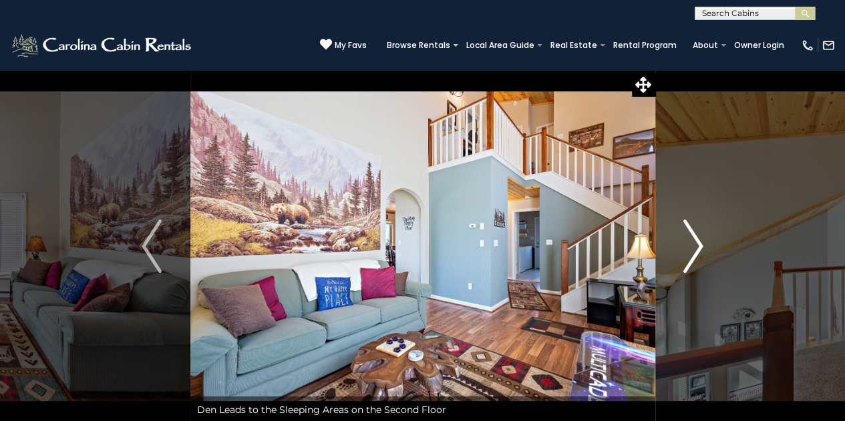
click at [691, 248] on img "Next" at bounding box center [693, 246] width 20 height 53
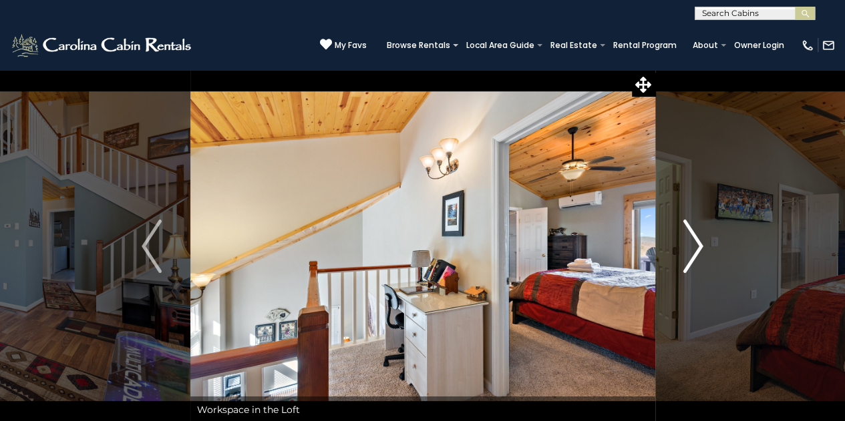
click at [691, 248] on img "Next" at bounding box center [693, 246] width 20 height 53
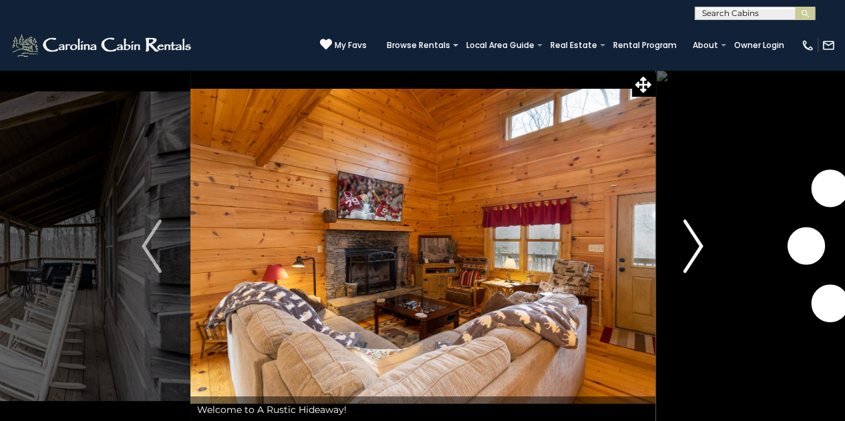
click at [684, 246] on img "Next" at bounding box center [693, 246] width 20 height 53
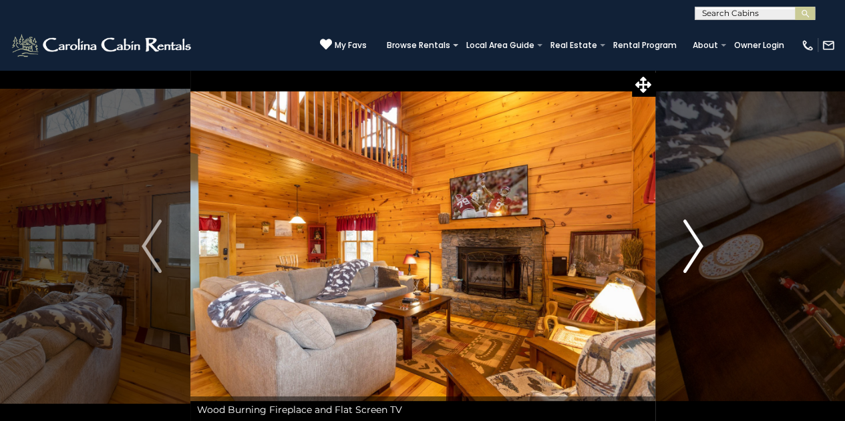
click at [684, 246] on img "Next" at bounding box center [693, 246] width 20 height 53
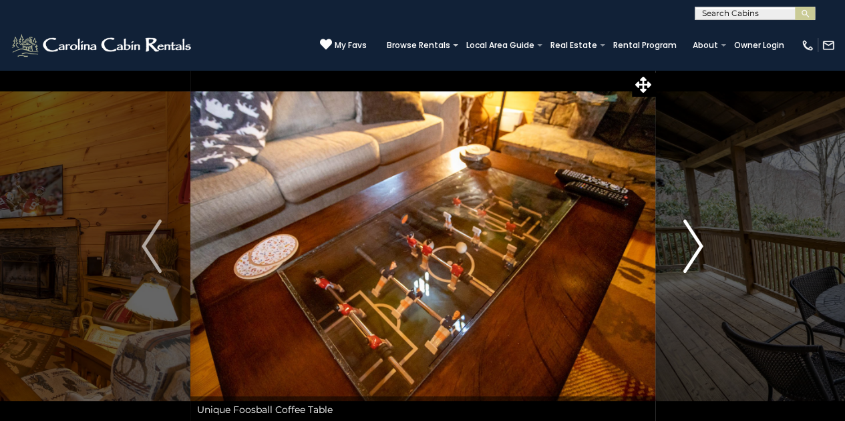
click at [684, 246] on img "Next" at bounding box center [693, 246] width 20 height 53
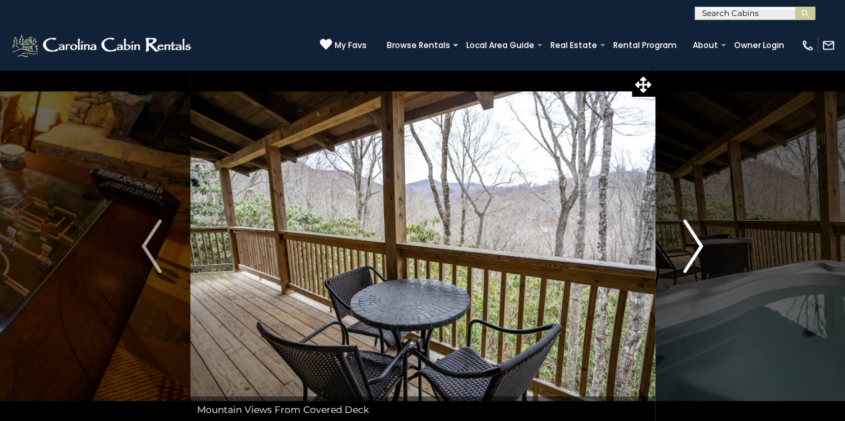
click at [684, 246] on img "Next" at bounding box center [693, 246] width 20 height 53
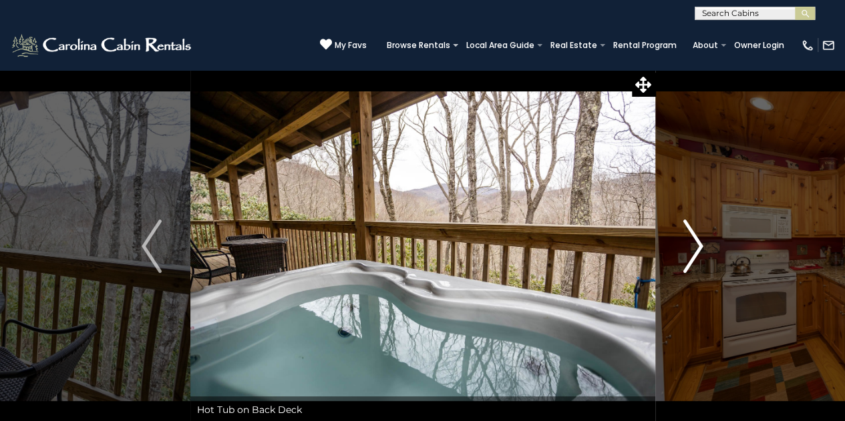
click at [684, 246] on img "Next" at bounding box center [693, 246] width 20 height 53
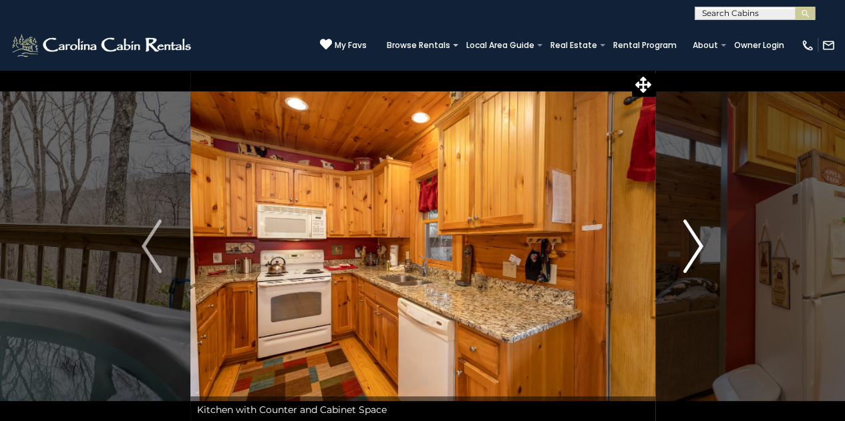
click at [684, 246] on img "Next" at bounding box center [693, 246] width 20 height 53
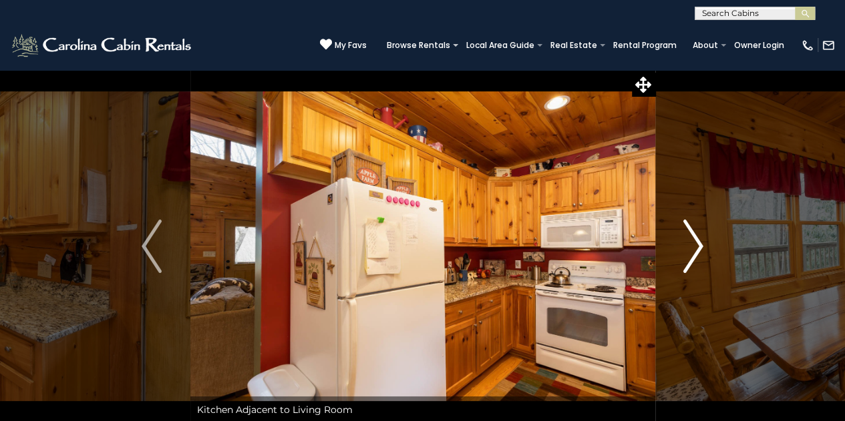
click at [684, 246] on img "Next" at bounding box center [693, 246] width 20 height 53
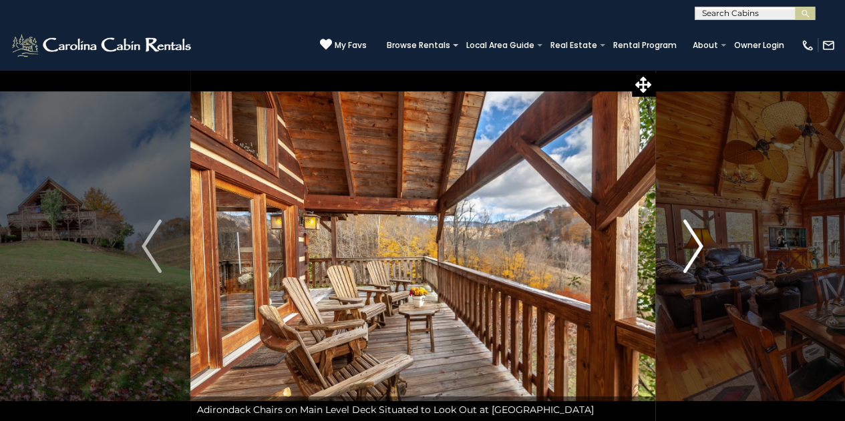
click at [686, 252] on img "Next" at bounding box center [693, 246] width 20 height 53
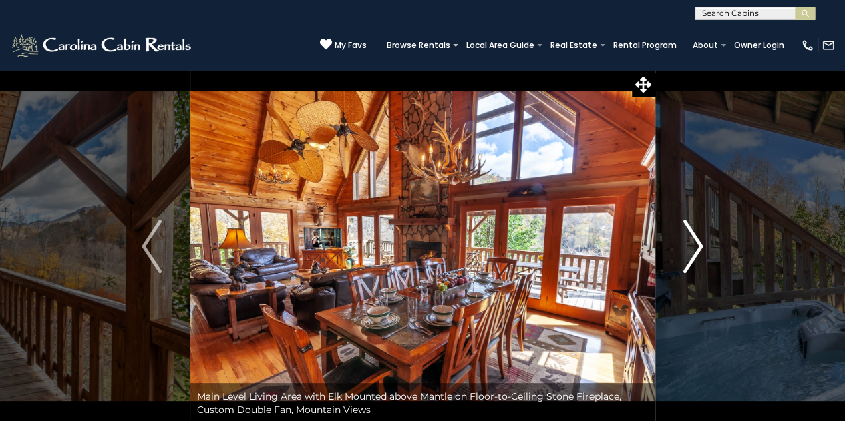
click at [686, 252] on img "Next" at bounding box center [693, 246] width 20 height 53
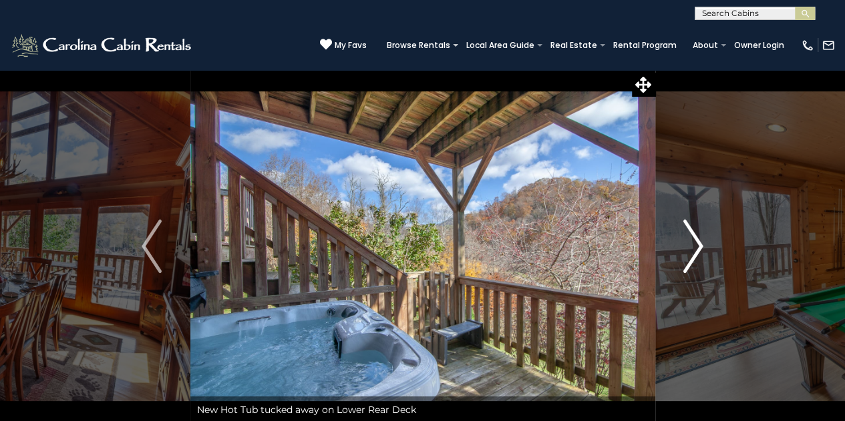
click at [686, 252] on img "Next" at bounding box center [693, 246] width 20 height 53
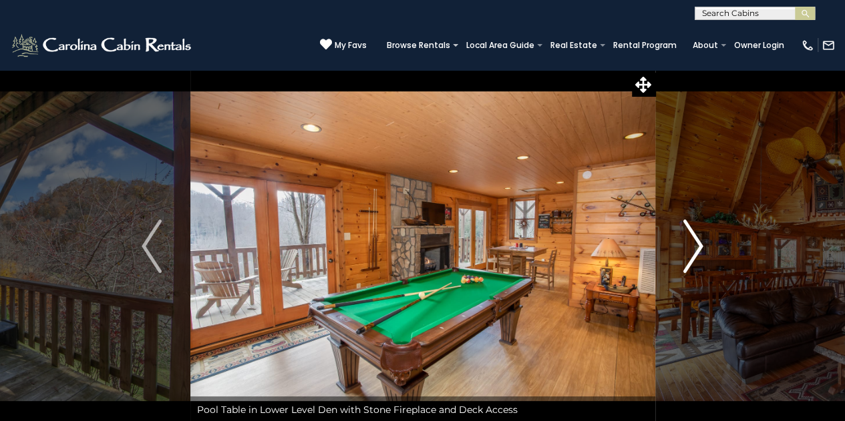
click at [686, 252] on img "Next" at bounding box center [693, 246] width 20 height 53
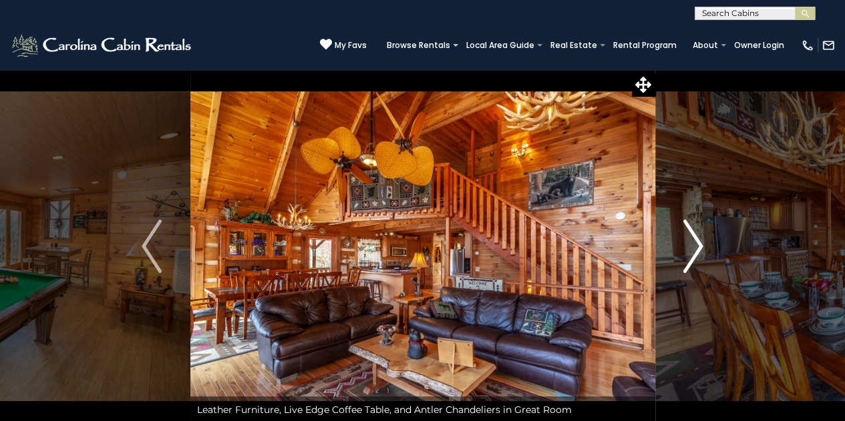
click at [686, 252] on img "Next" at bounding box center [693, 246] width 20 height 53
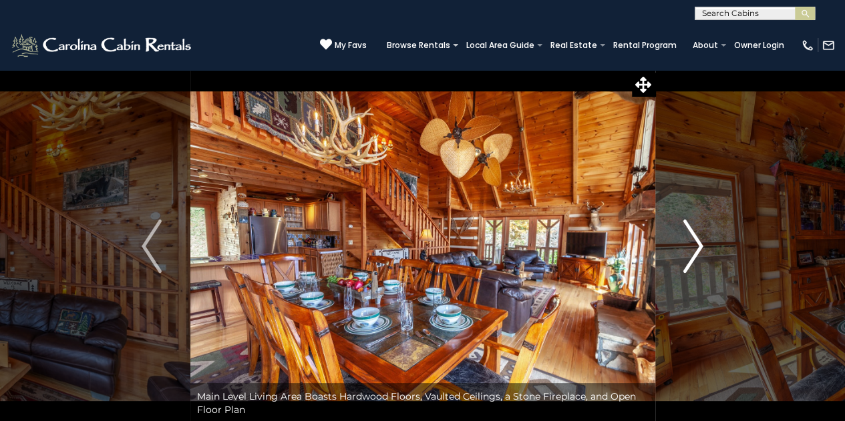
click at [686, 252] on img "Next" at bounding box center [693, 246] width 20 height 53
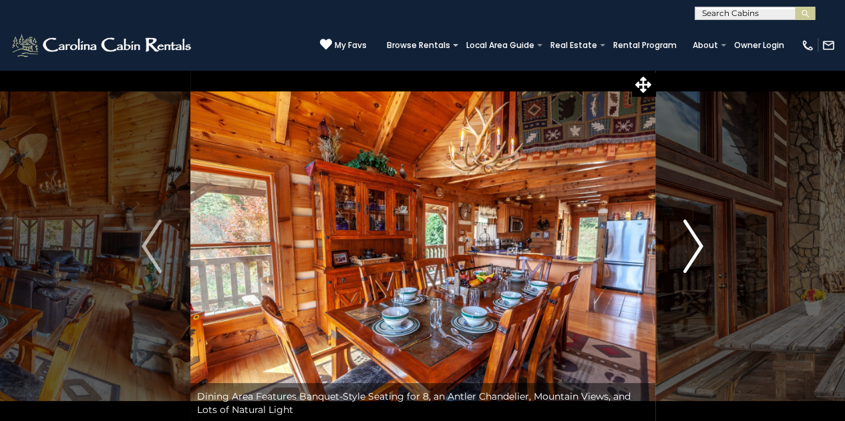
click at [686, 252] on img "Next" at bounding box center [693, 246] width 20 height 53
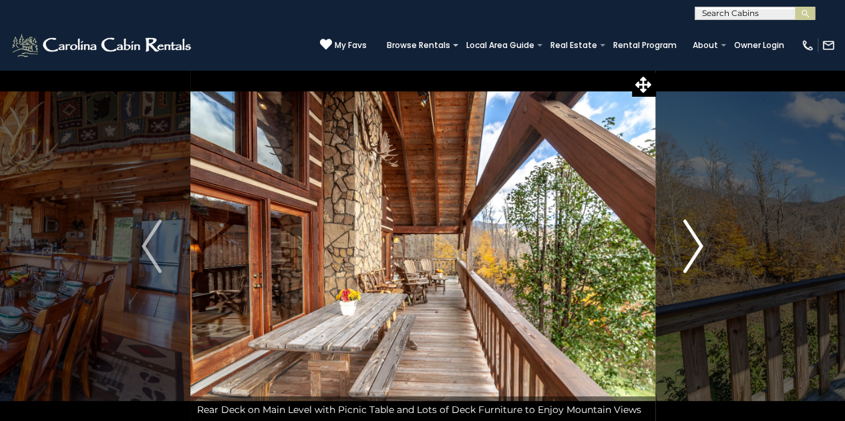
click at [686, 252] on img "Next" at bounding box center [693, 246] width 20 height 53
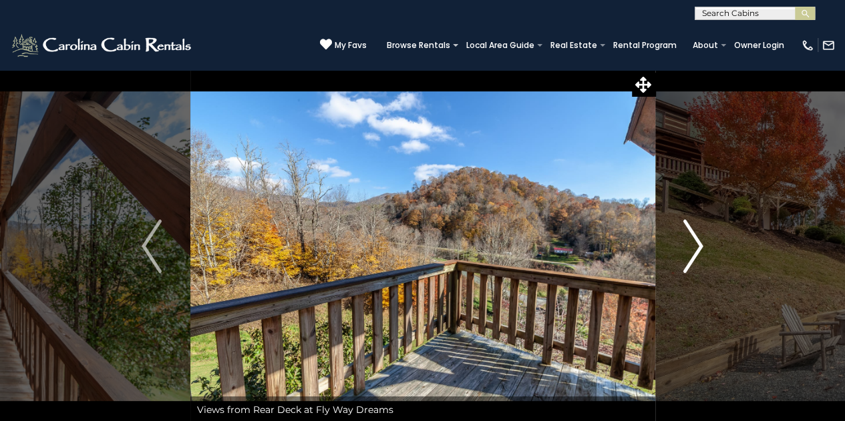
click at [686, 252] on img "Next" at bounding box center [693, 246] width 20 height 53
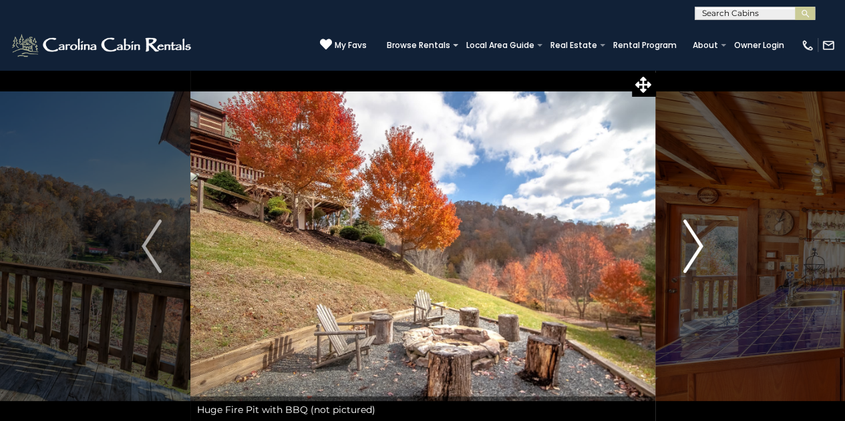
click at [686, 252] on img "Next" at bounding box center [693, 246] width 20 height 53
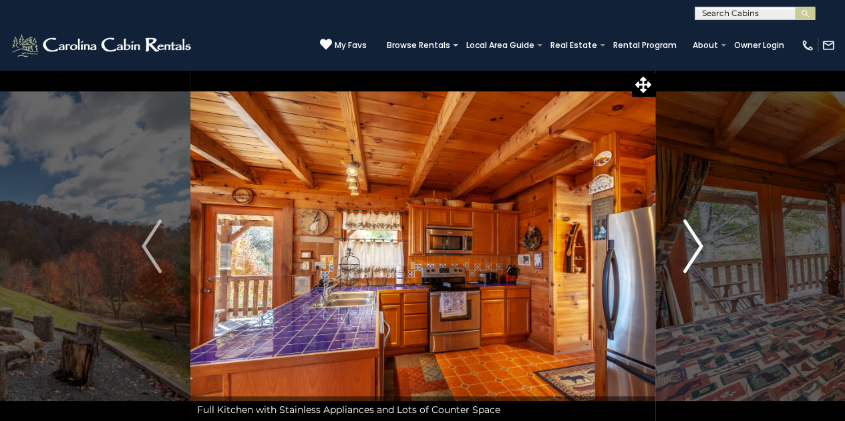
click at [686, 252] on img "Next" at bounding box center [693, 246] width 20 height 53
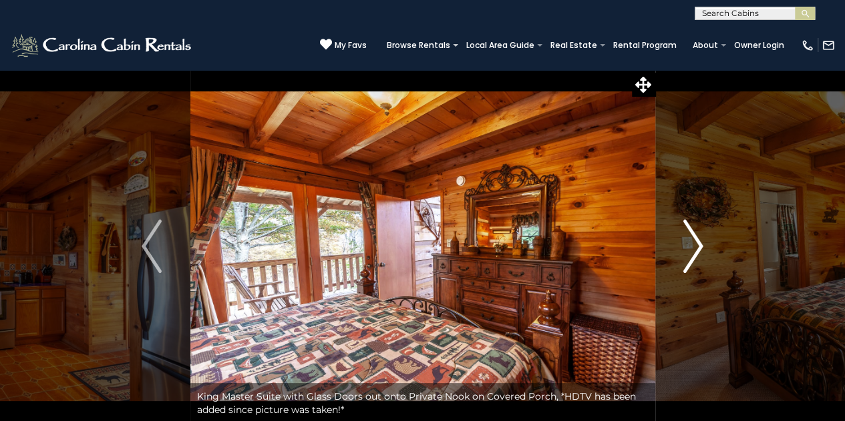
click at [686, 252] on img "Next" at bounding box center [693, 246] width 20 height 53
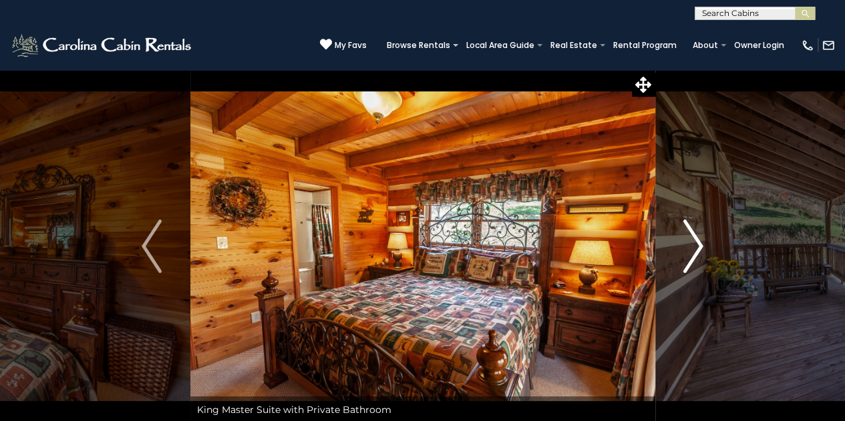
click at [686, 252] on img "Next" at bounding box center [693, 246] width 20 height 53
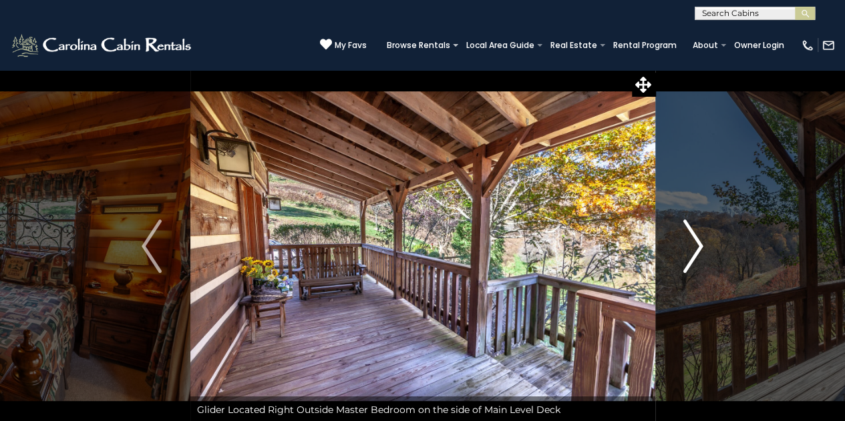
click at [686, 252] on img "Next" at bounding box center [693, 246] width 20 height 53
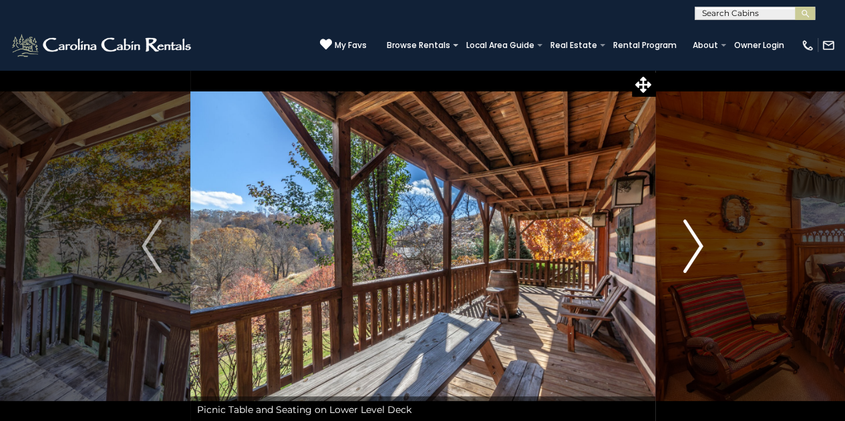
click at [686, 252] on img "Next" at bounding box center [693, 246] width 20 height 53
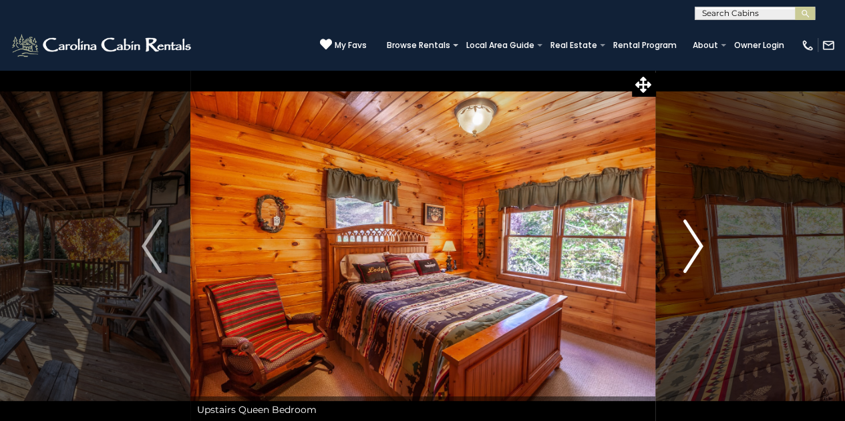
click at [686, 252] on img "Next" at bounding box center [693, 246] width 20 height 53
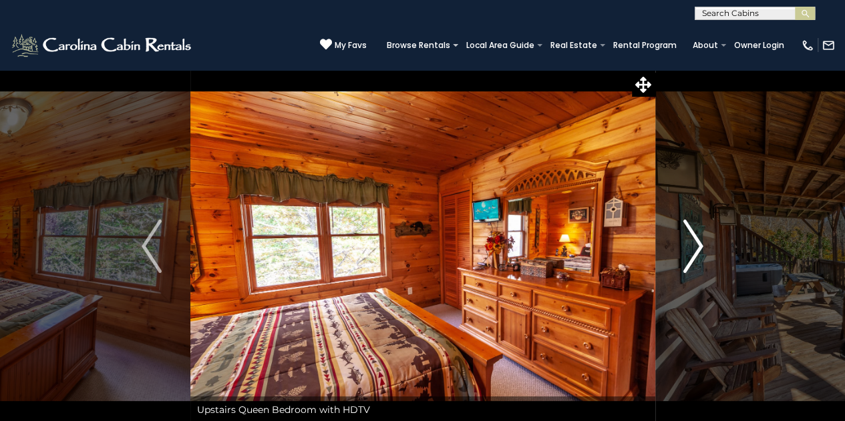
click at [686, 252] on img "Next" at bounding box center [693, 246] width 20 height 53
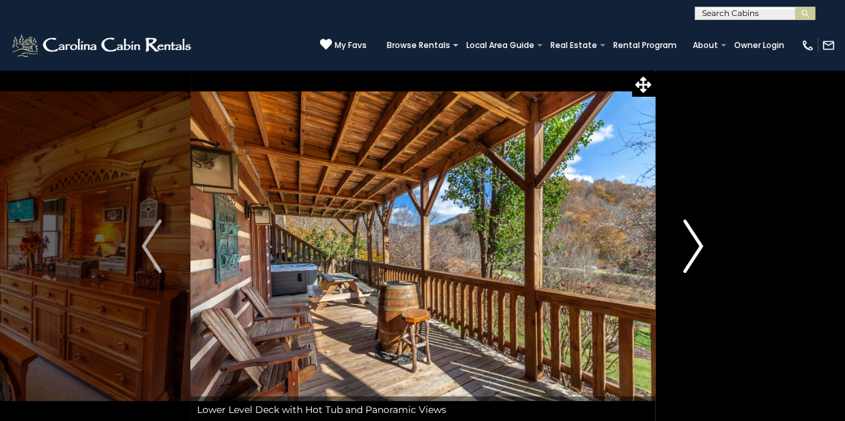
click at [686, 252] on img "Next" at bounding box center [693, 246] width 20 height 53
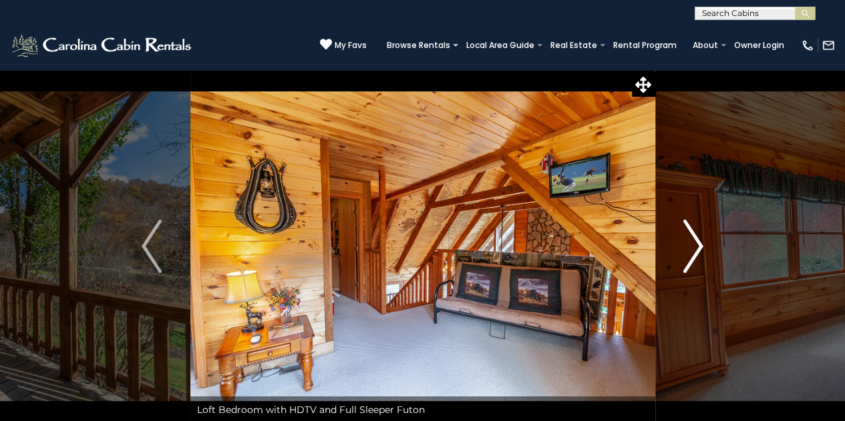
click at [686, 252] on img "Next" at bounding box center [693, 246] width 20 height 53
